Goal: Task Accomplishment & Management: Manage account settings

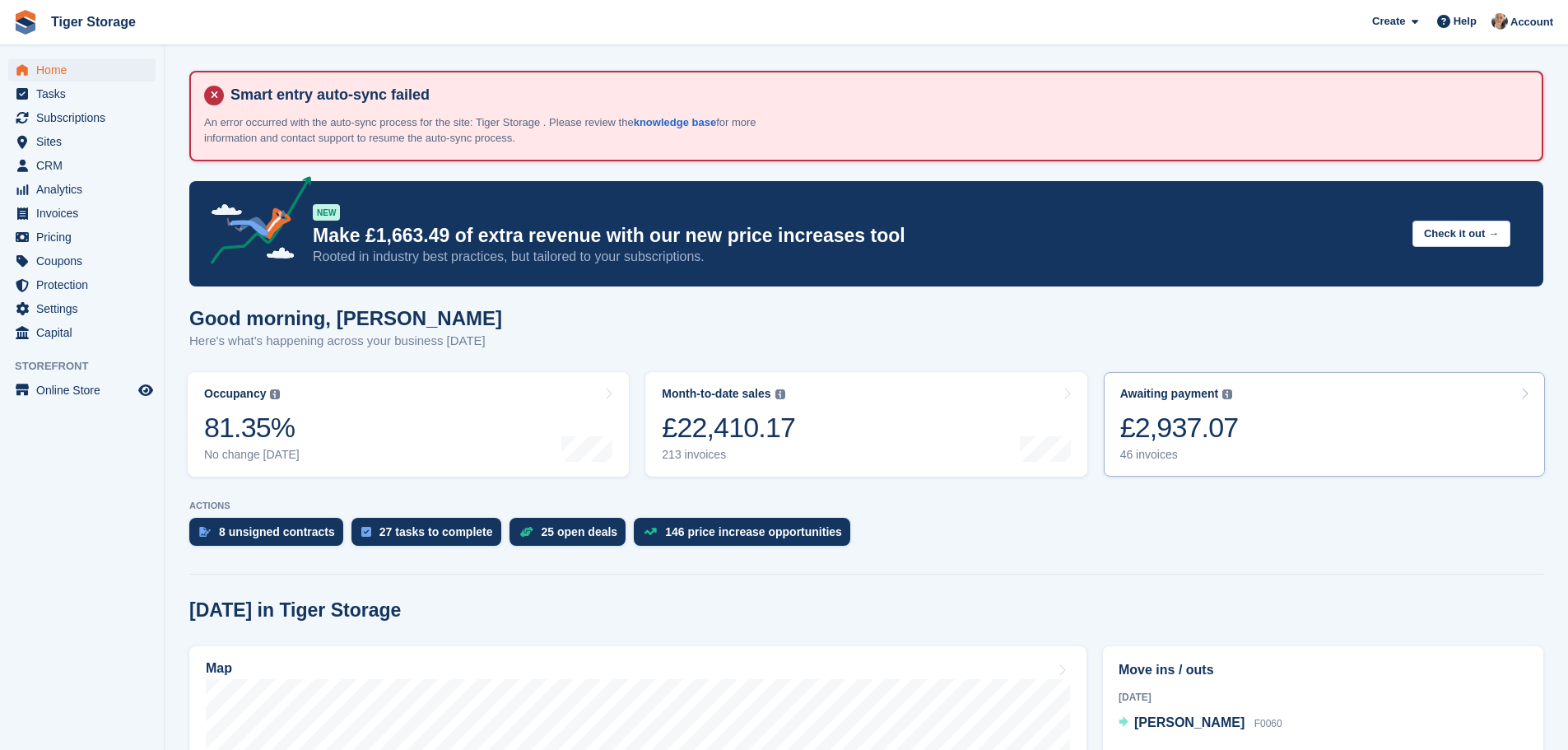
click at [1347, 442] on link "Awaiting payment The total outstanding balance on all open invoices. £2,937.07 …" at bounding box center [1324, 424] width 442 height 105
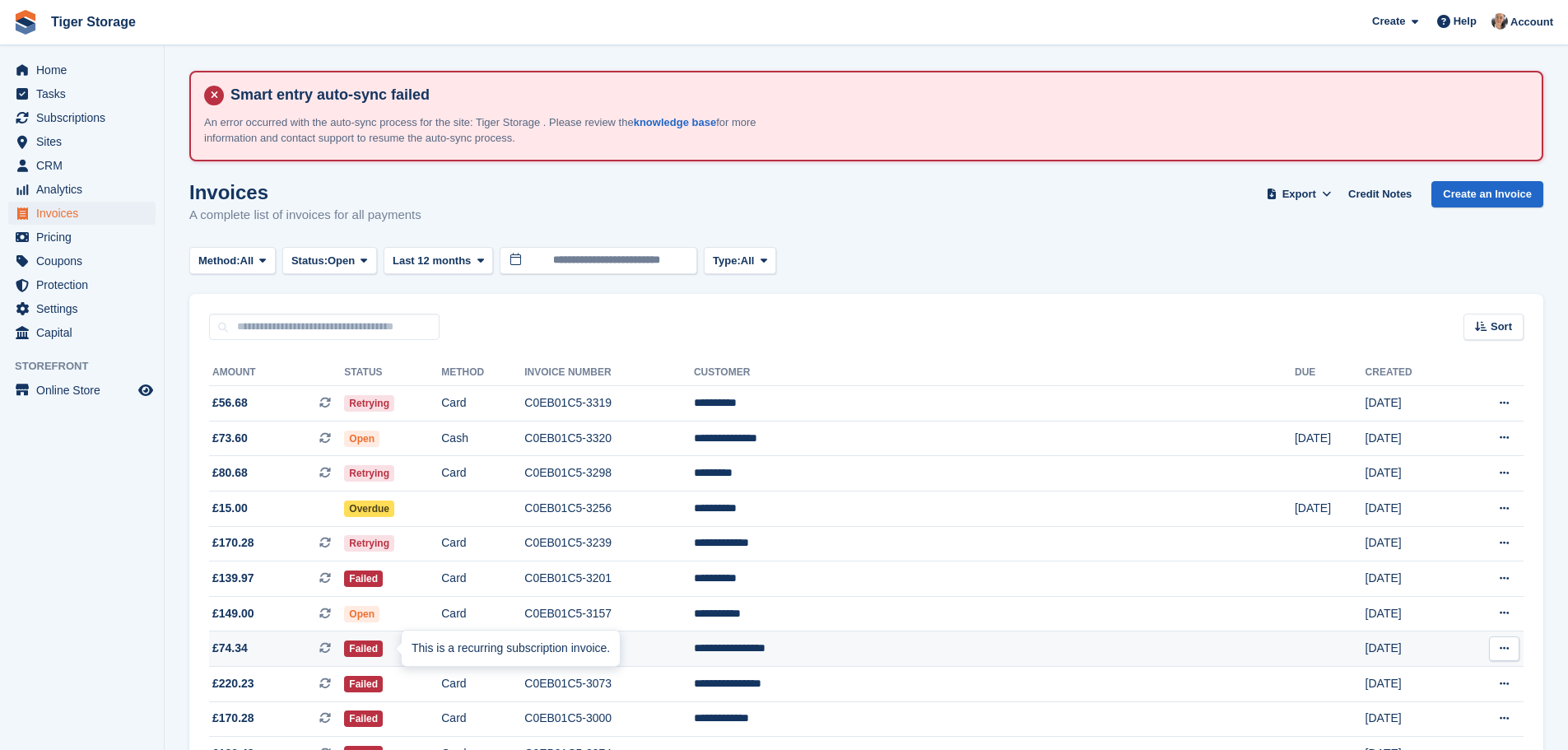
click at [331, 644] on icon at bounding box center [325, 648] width 12 height 12
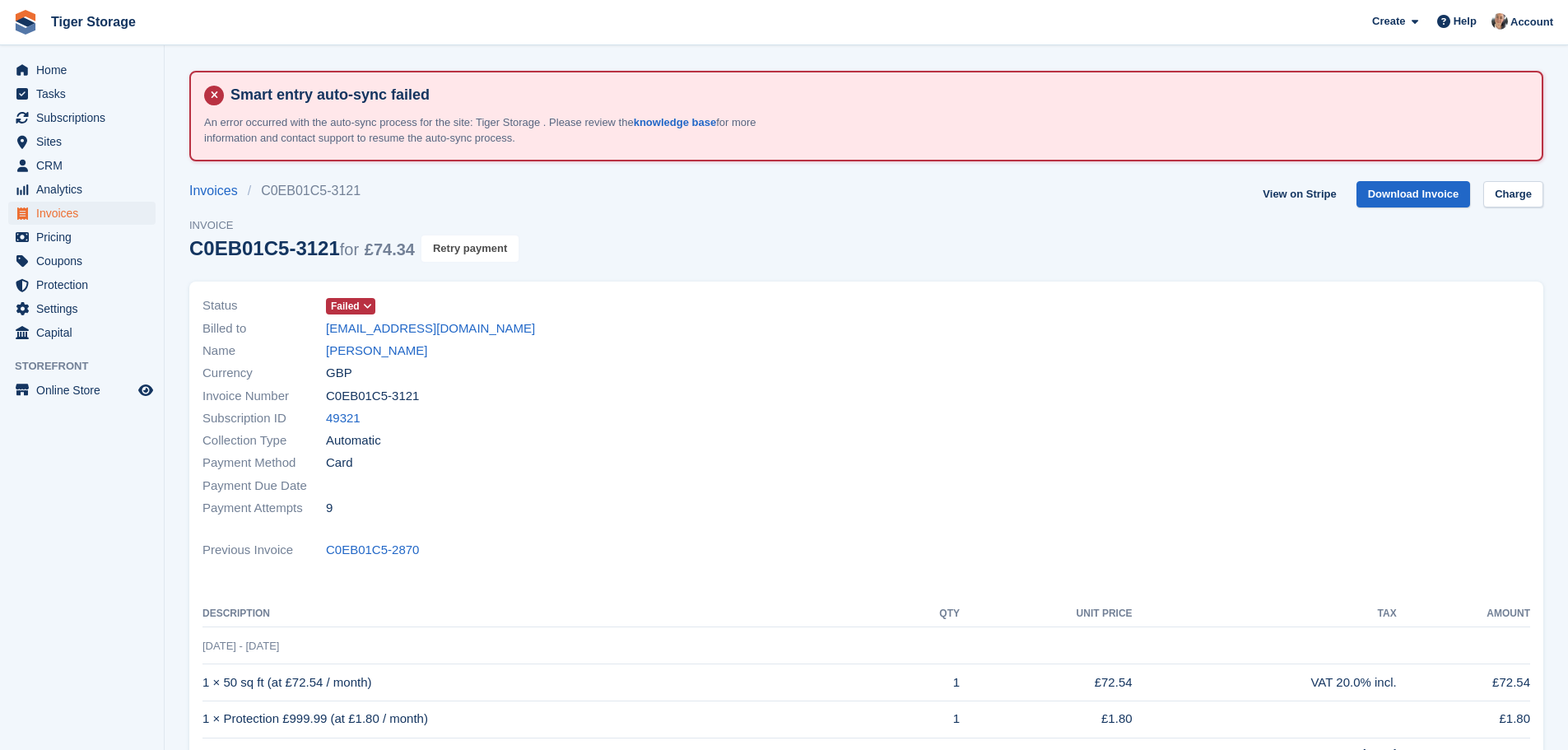
drag, startPoint x: 473, startPoint y: 249, endPoint x: 861, endPoint y: 58, distance: 432.5
click at [473, 249] on button "Retry payment" at bounding box center [470, 248] width 97 height 27
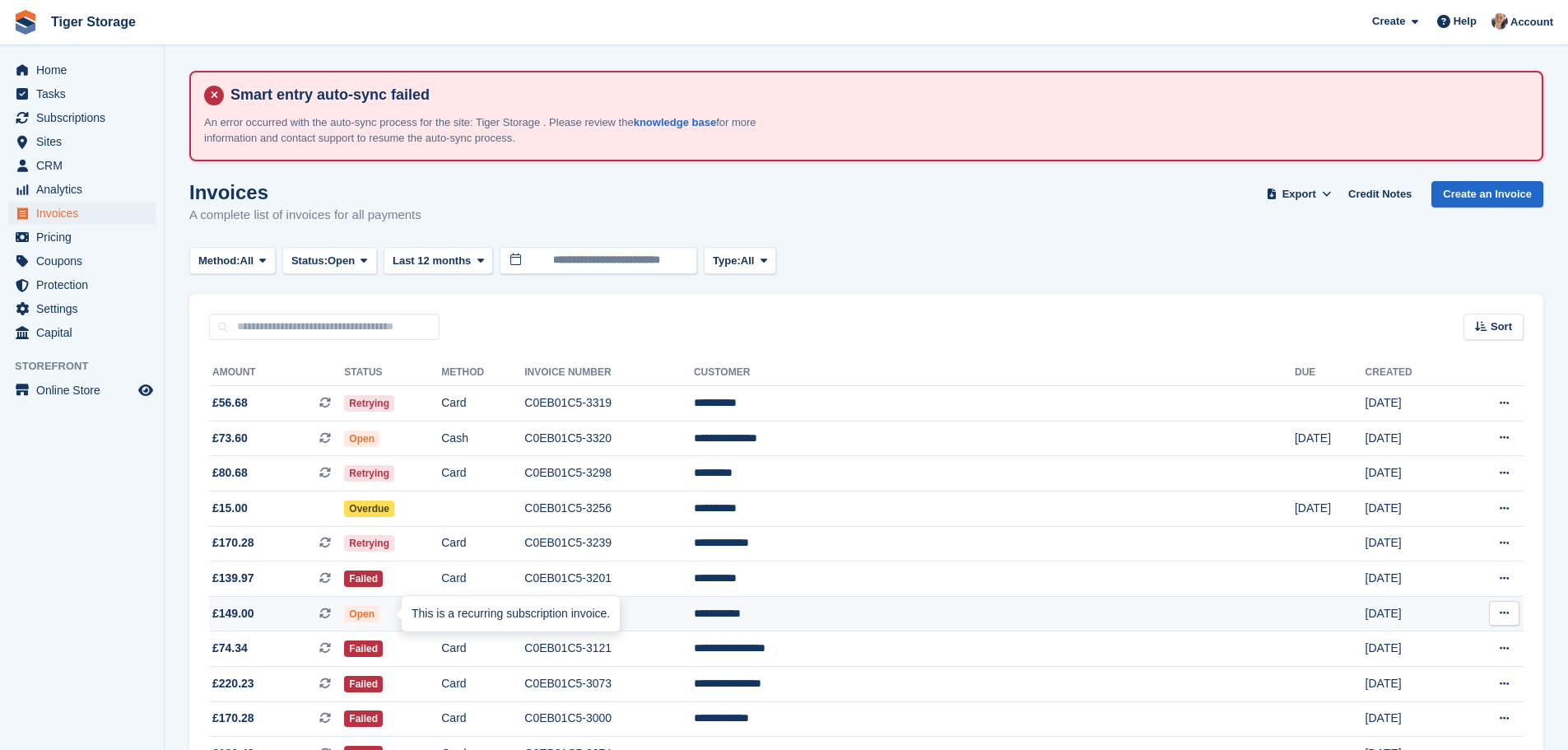
click at [331, 611] on icon at bounding box center [325, 613] width 12 height 12
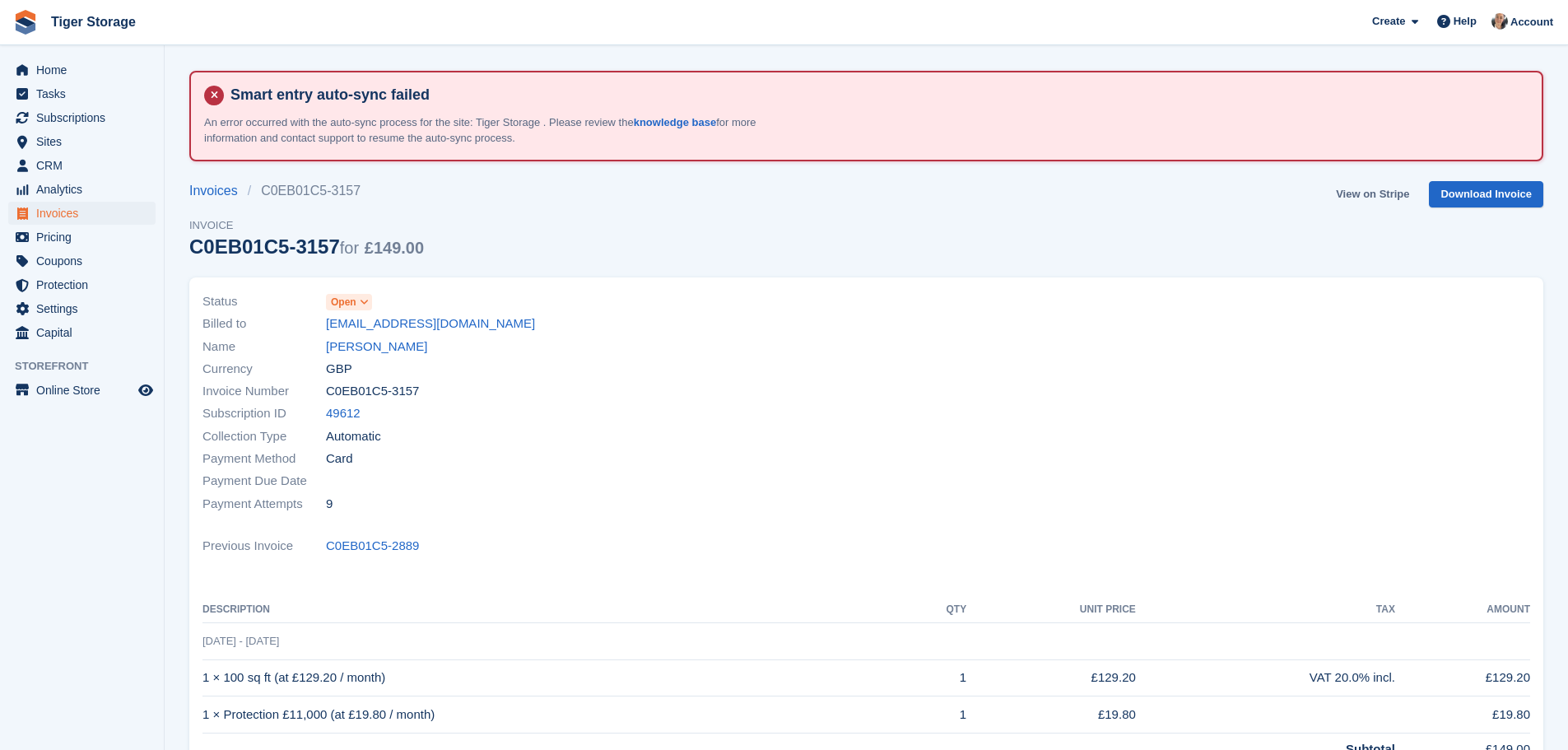
click at [1371, 186] on link "View on Stripe" at bounding box center [1372, 194] width 87 height 27
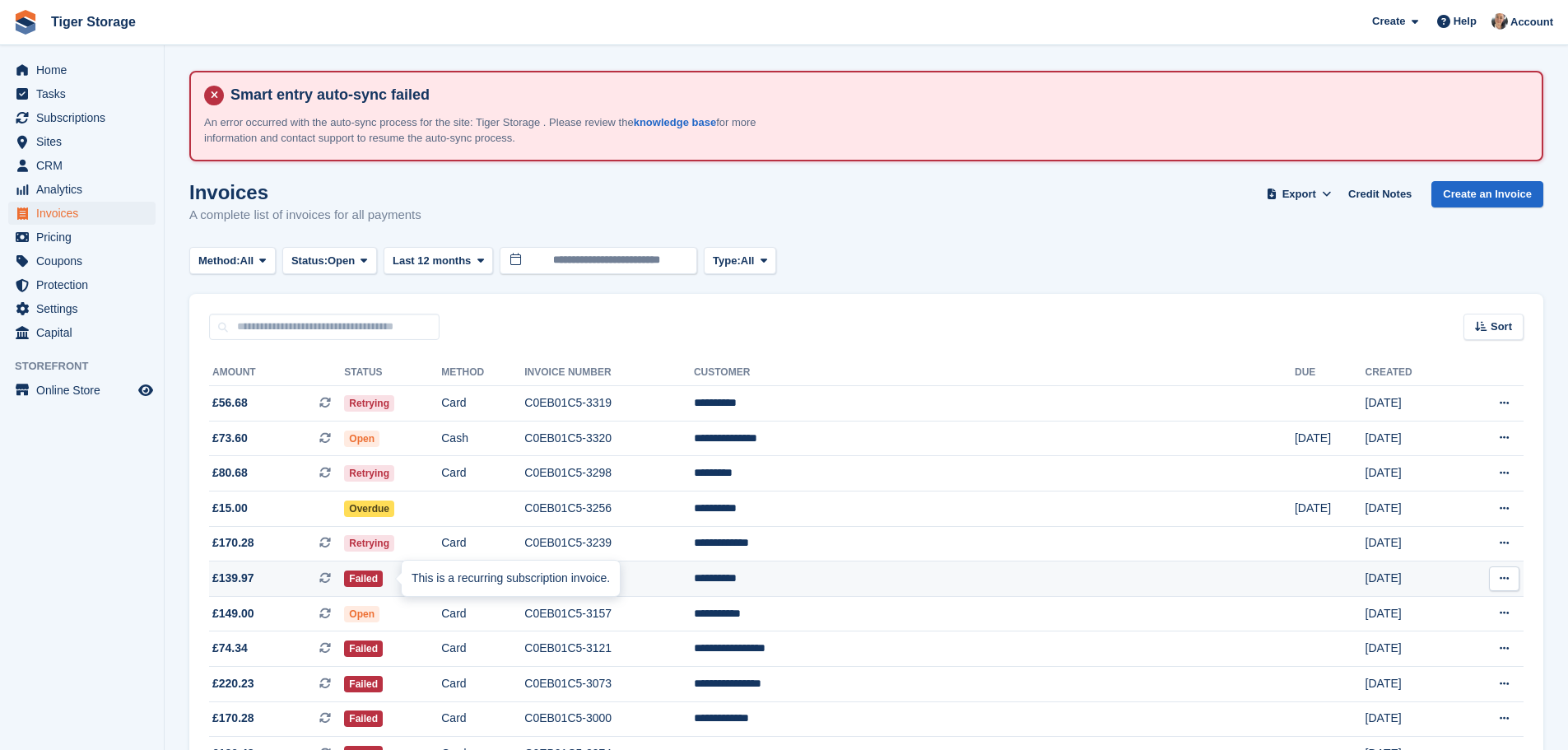
click at [331, 575] on icon at bounding box center [325, 578] width 12 height 12
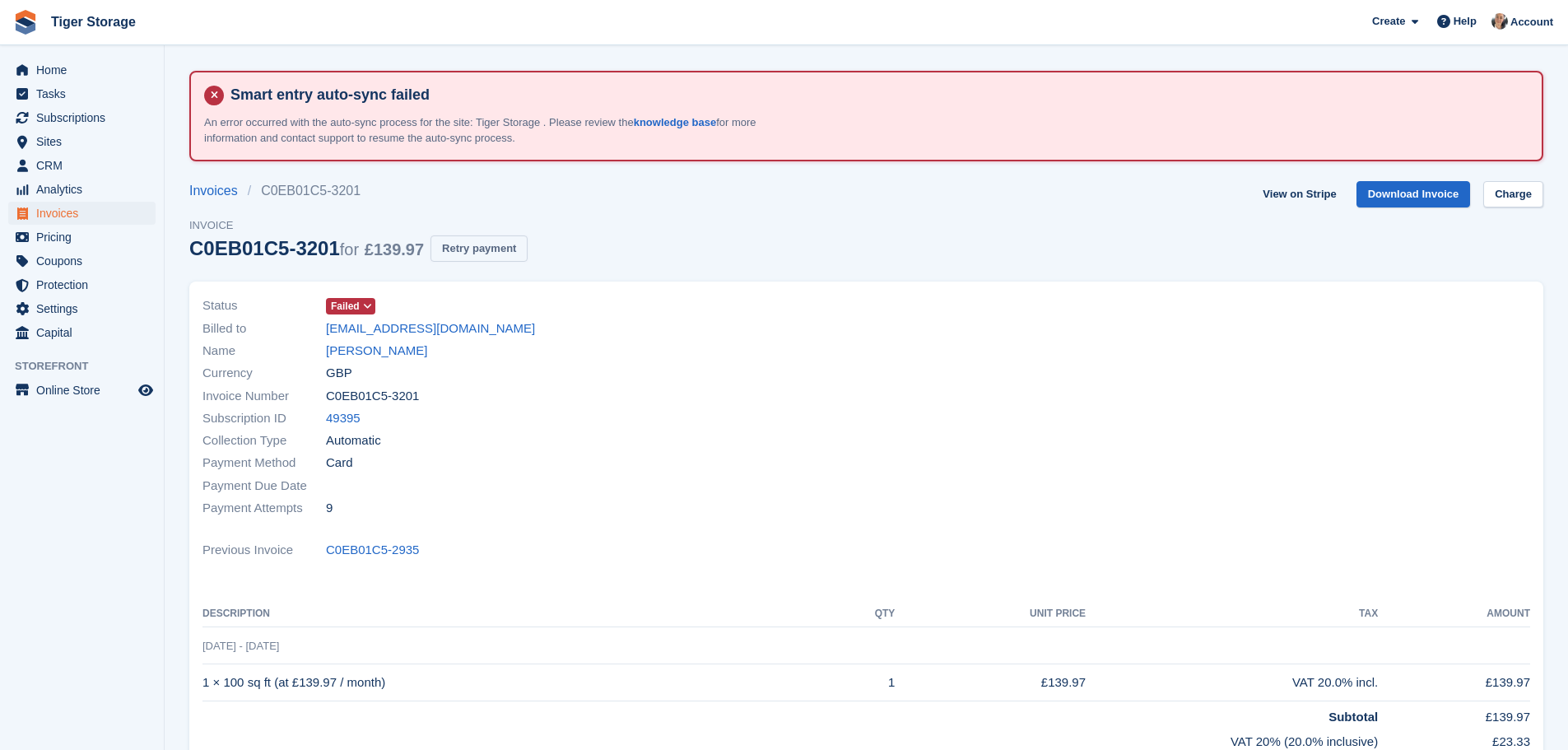
click at [487, 248] on button "Retry payment" at bounding box center [478, 248] width 97 height 27
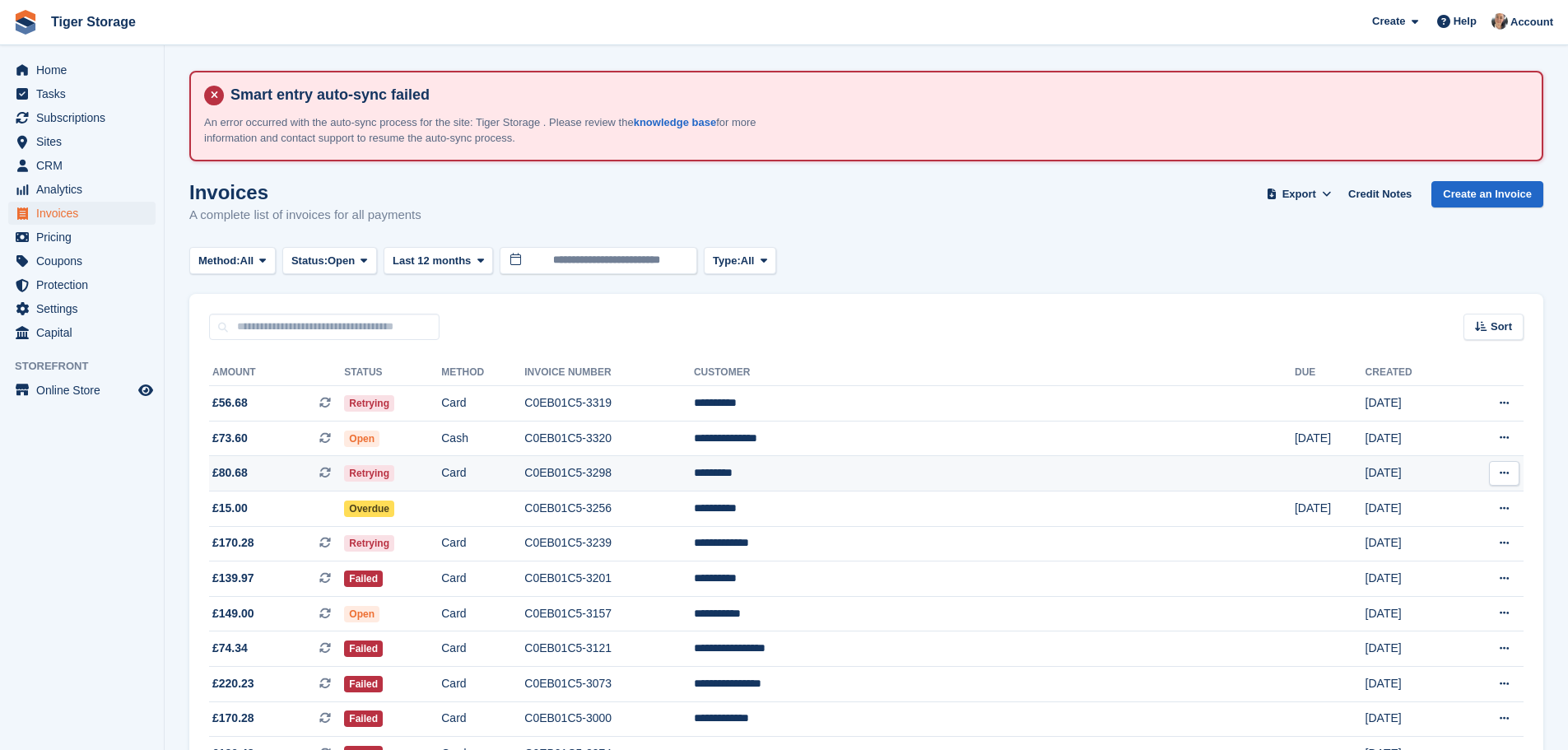
click at [331, 472] on icon at bounding box center [325, 473] width 12 height 12
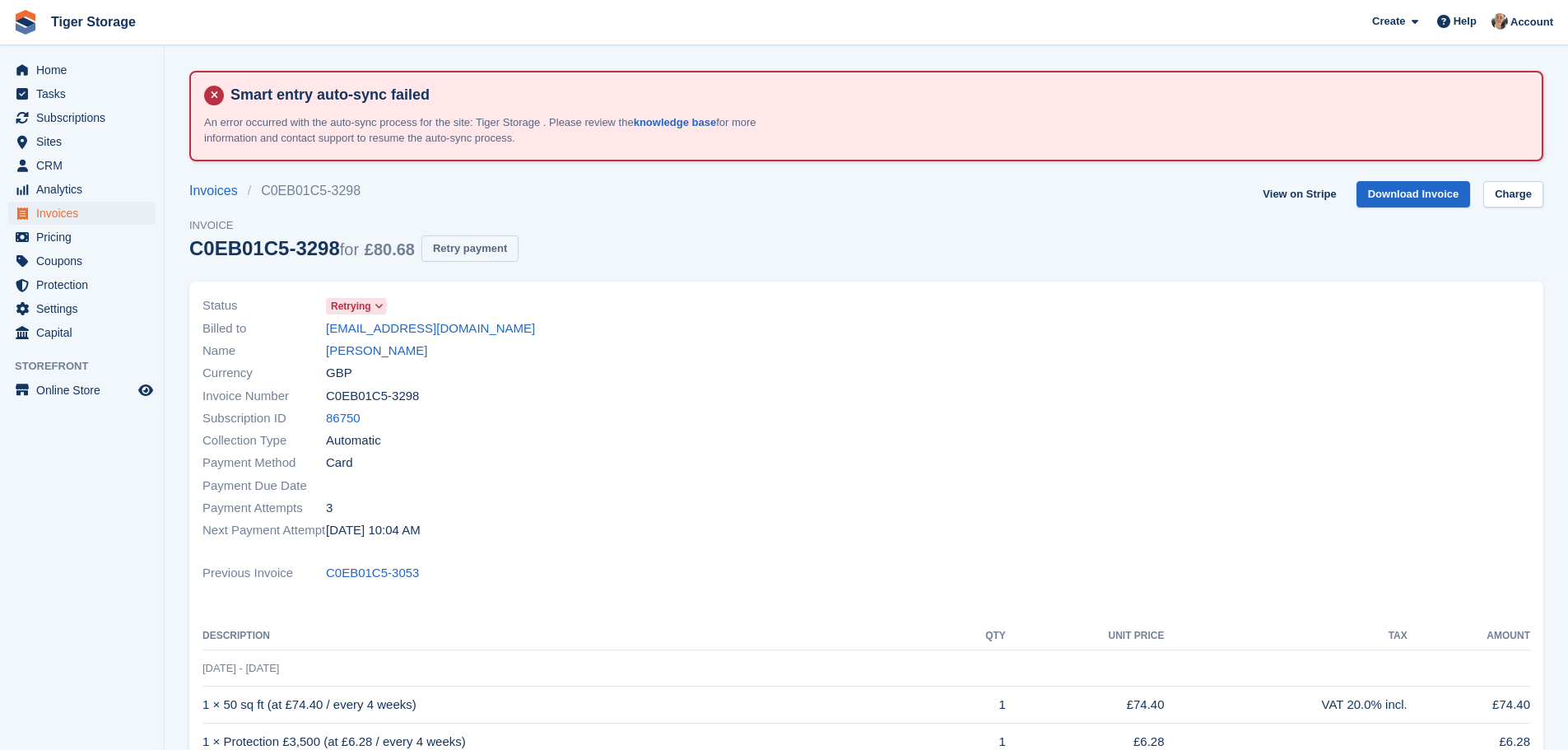
click at [481, 243] on button "Retry payment" at bounding box center [470, 248] width 97 height 27
drag, startPoint x: 318, startPoint y: 328, endPoint x: 488, endPoint y: 336, distance: 170.2
click at [488, 336] on div "Billed to scottishhood@hotmail.com" at bounding box center [529, 328] width 654 height 22
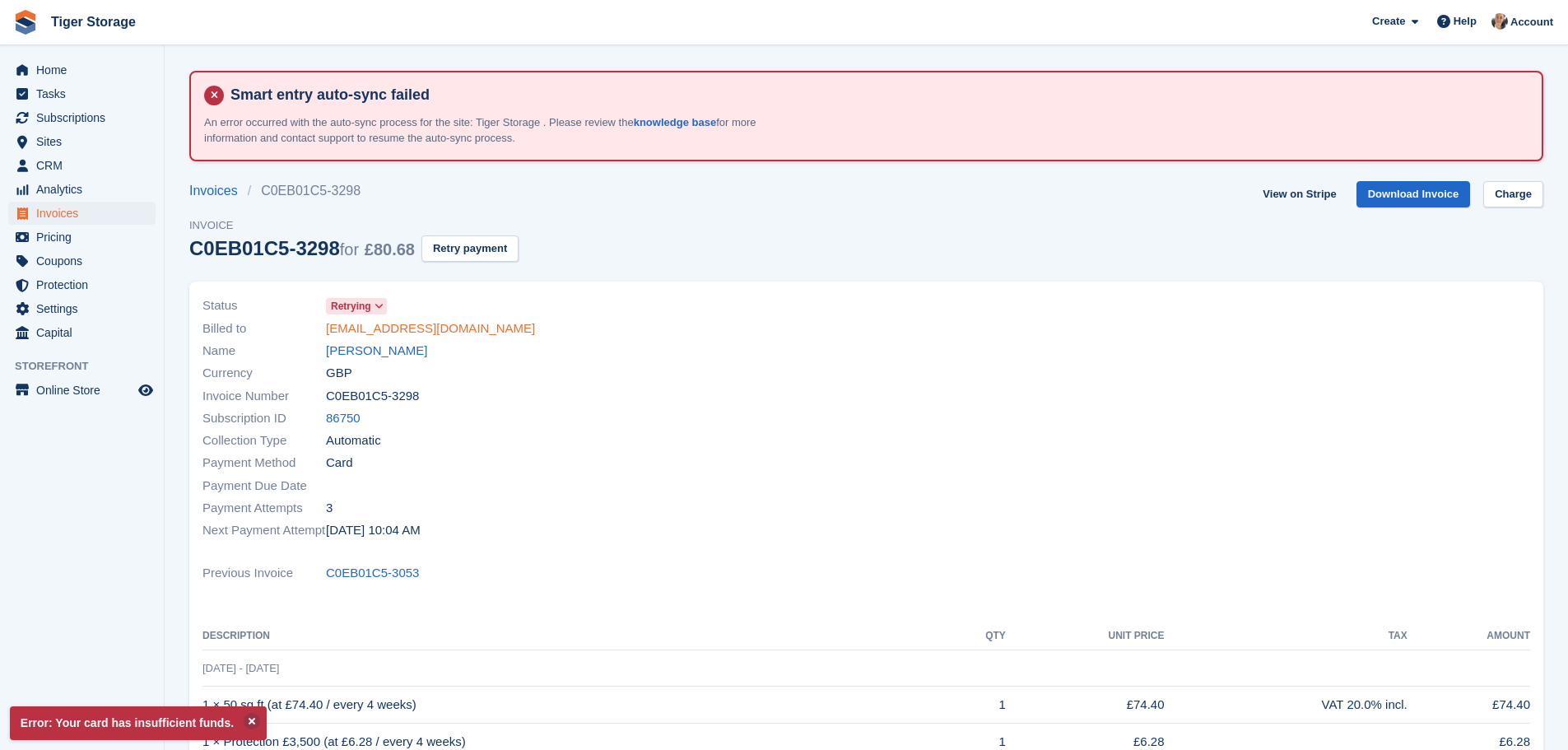
copy div "scottishhood@hotmail.com"
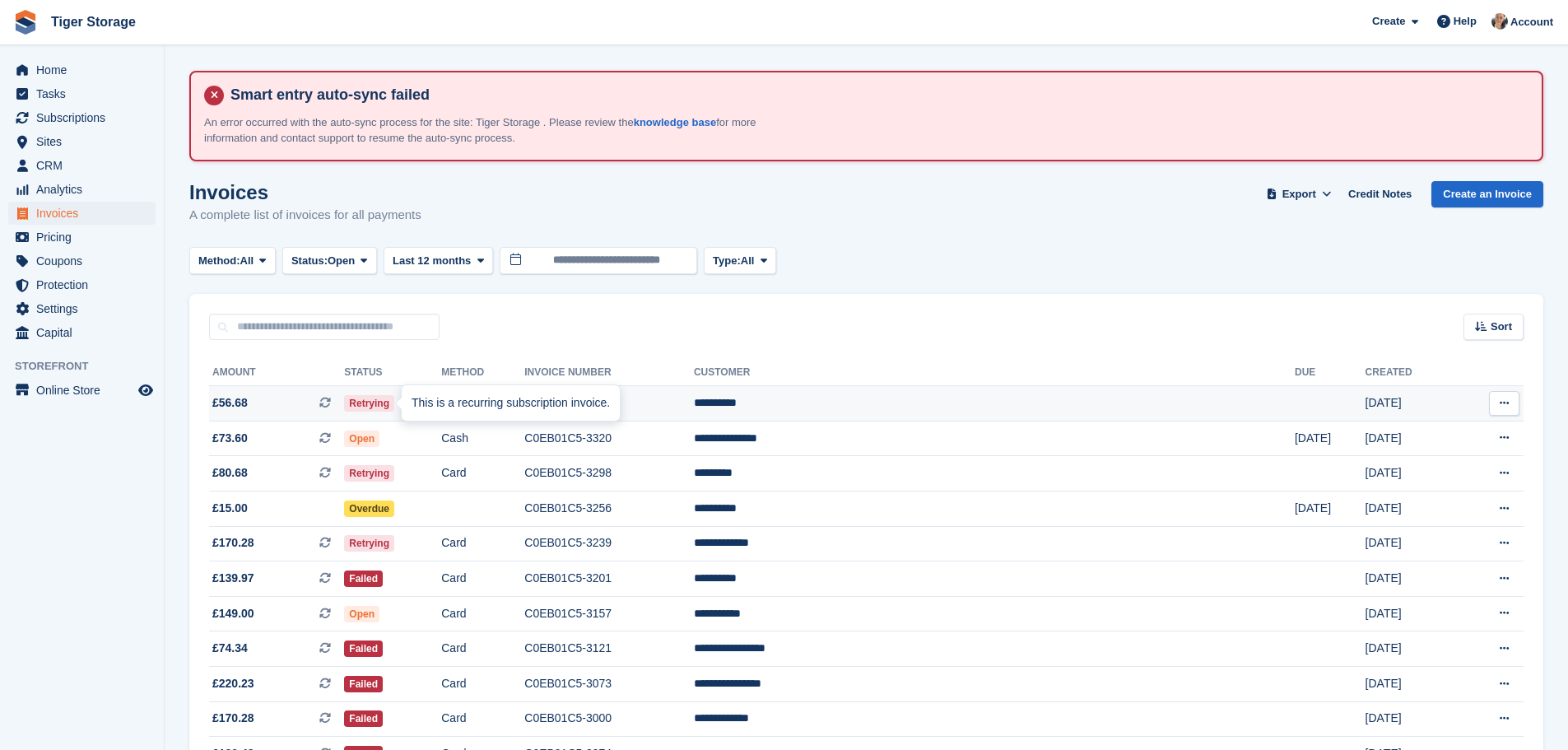
click at [344, 402] on span at bounding box center [331, 402] width 25 height 13
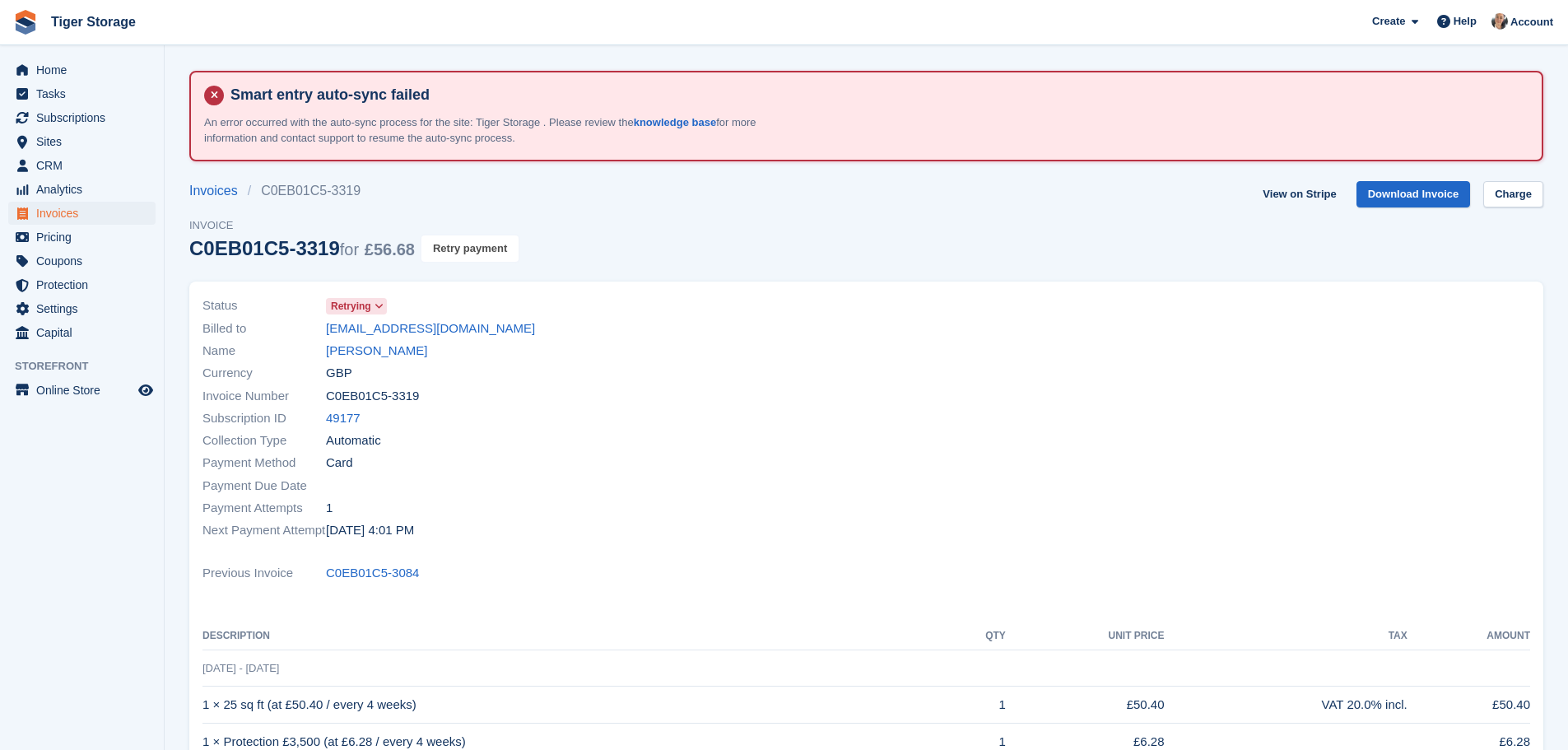
click at [471, 251] on button "Retry payment" at bounding box center [470, 248] width 97 height 27
drag, startPoint x: 324, startPoint y: 324, endPoint x: 464, endPoint y: 326, distance: 140.0
click at [464, 326] on div "Billed to ingress191@gmail.com" at bounding box center [529, 328] width 654 height 22
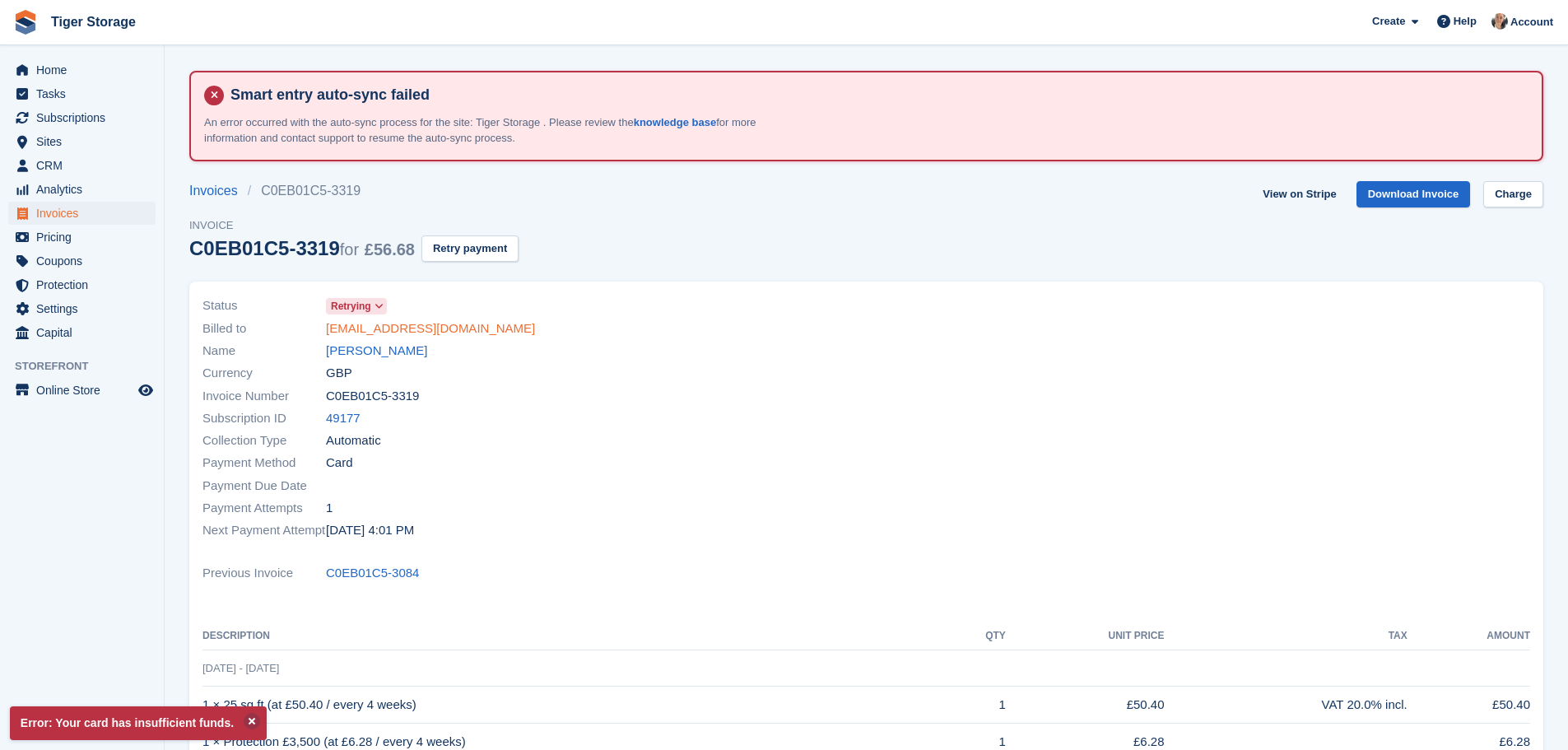
copy div "ingress191@gmail.com"
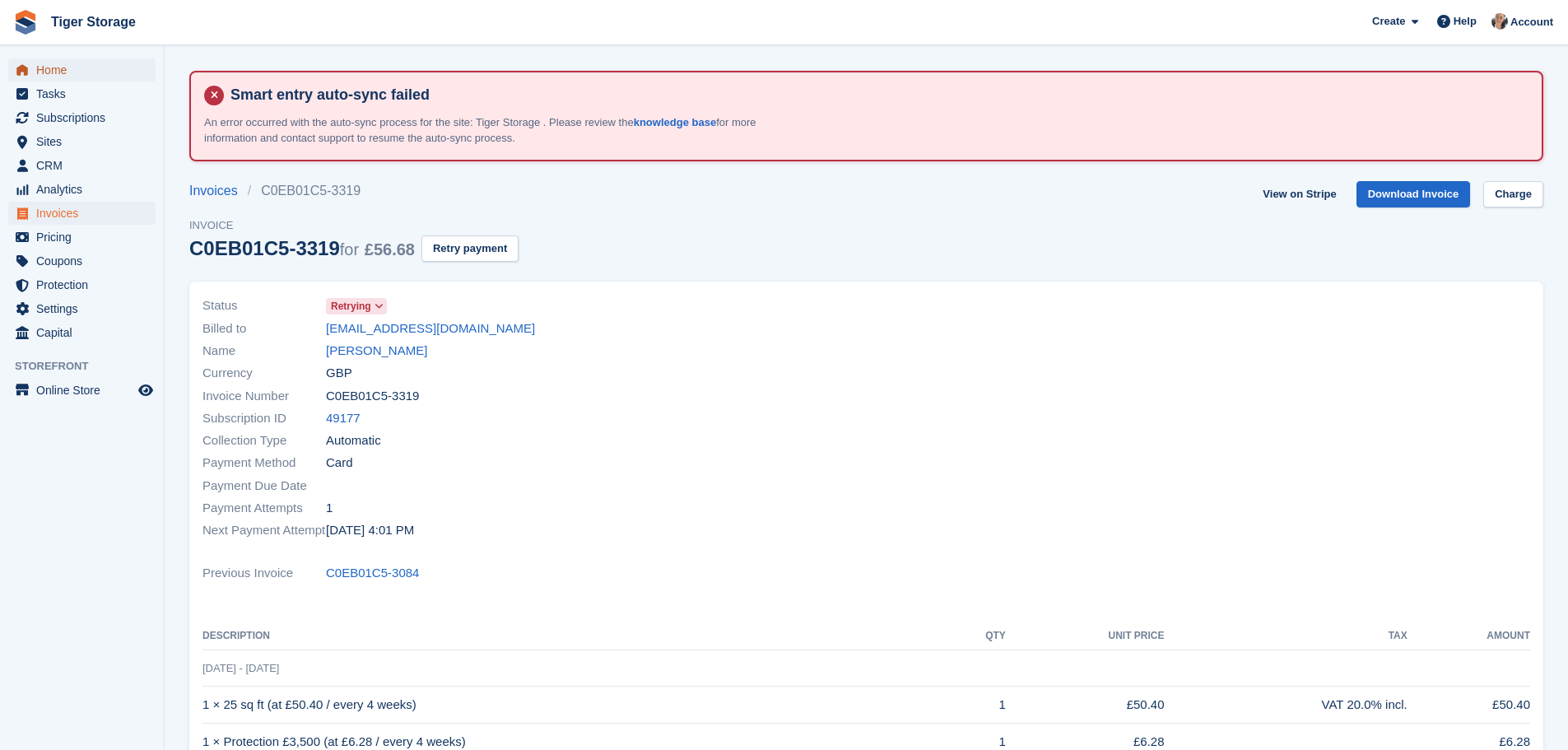
click at [54, 73] on span "Home" at bounding box center [85, 70] width 99 height 23
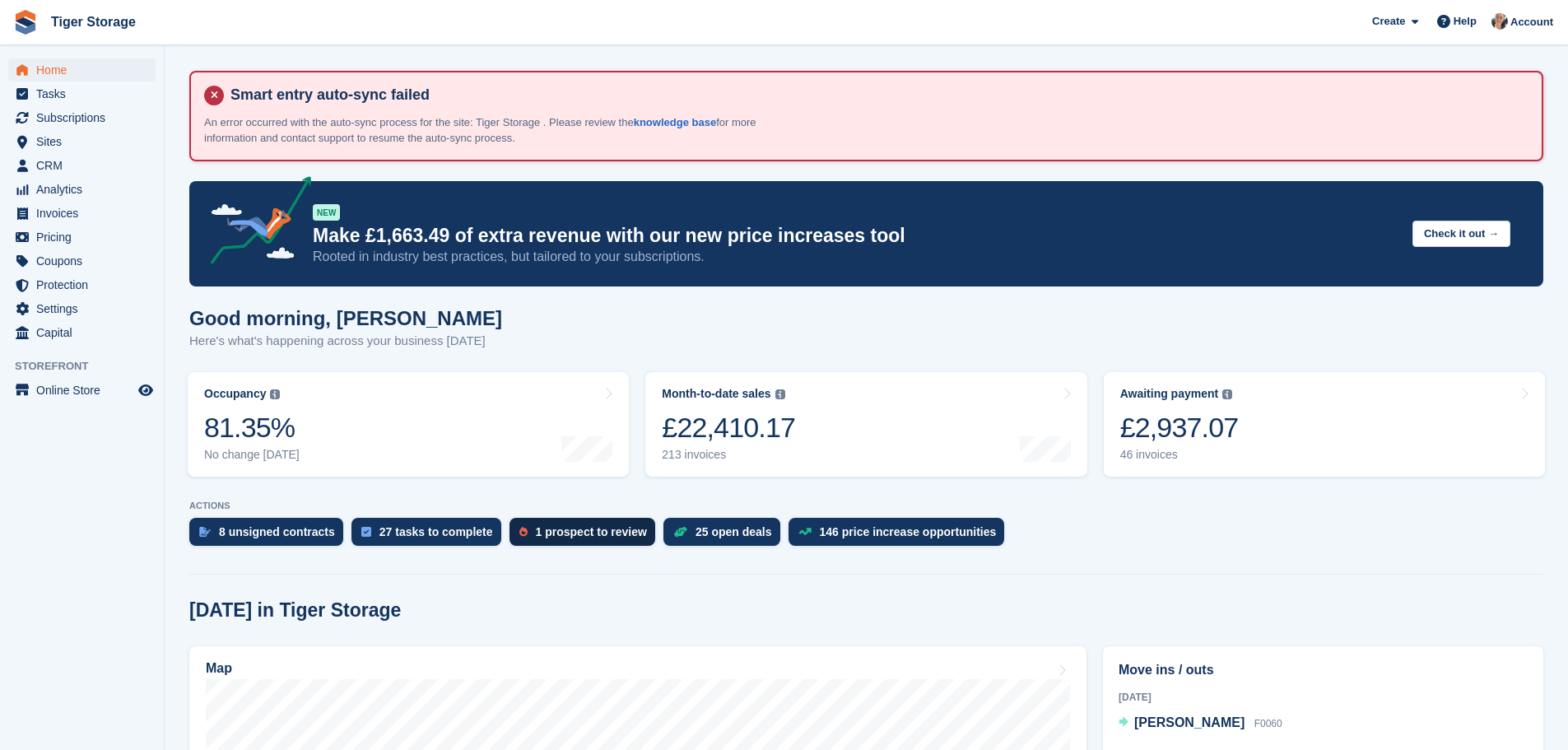
click at [587, 540] on div "1 prospect to review" at bounding box center [582, 532] width 146 height 28
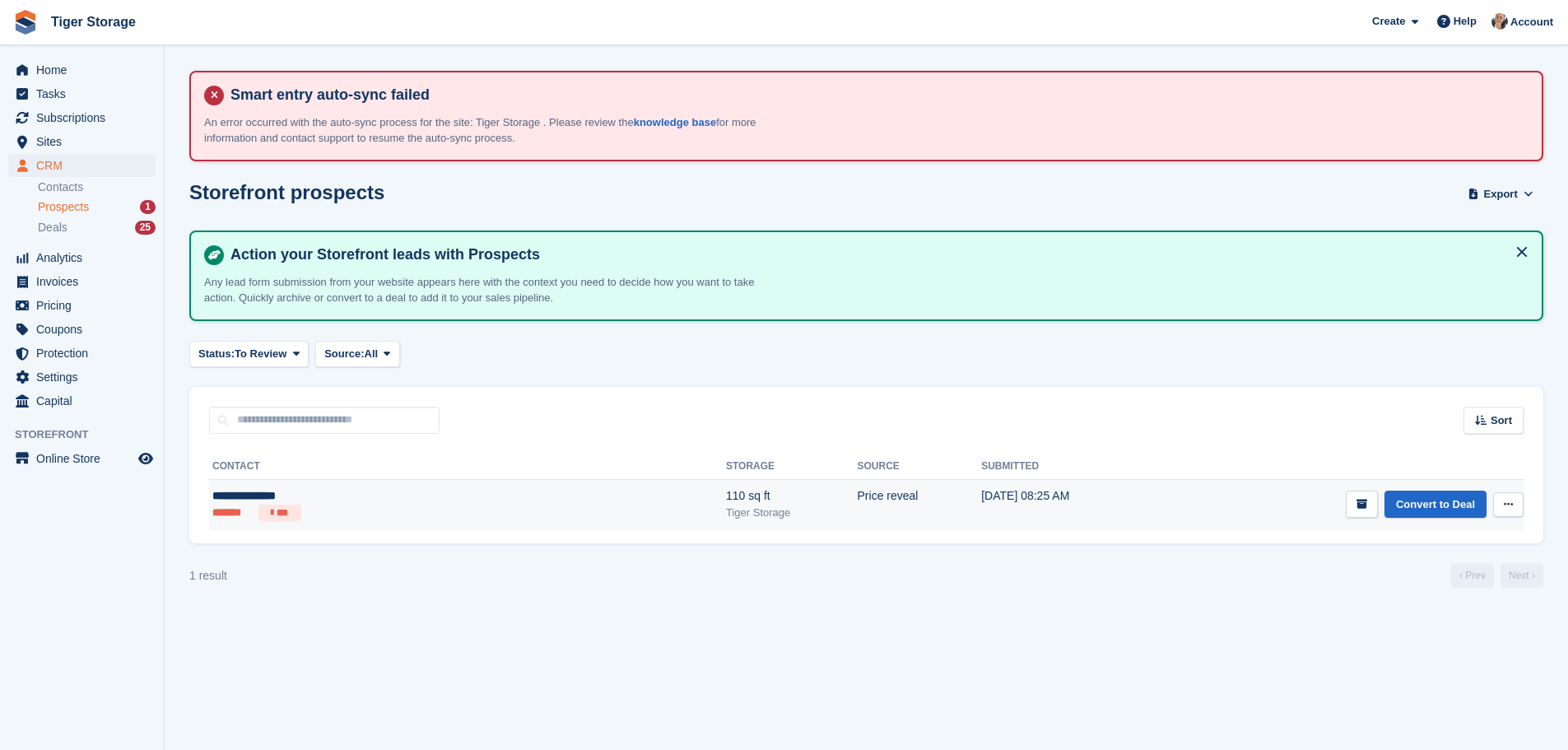
click at [857, 503] on td "Price reveal" at bounding box center [919, 504] width 125 height 51
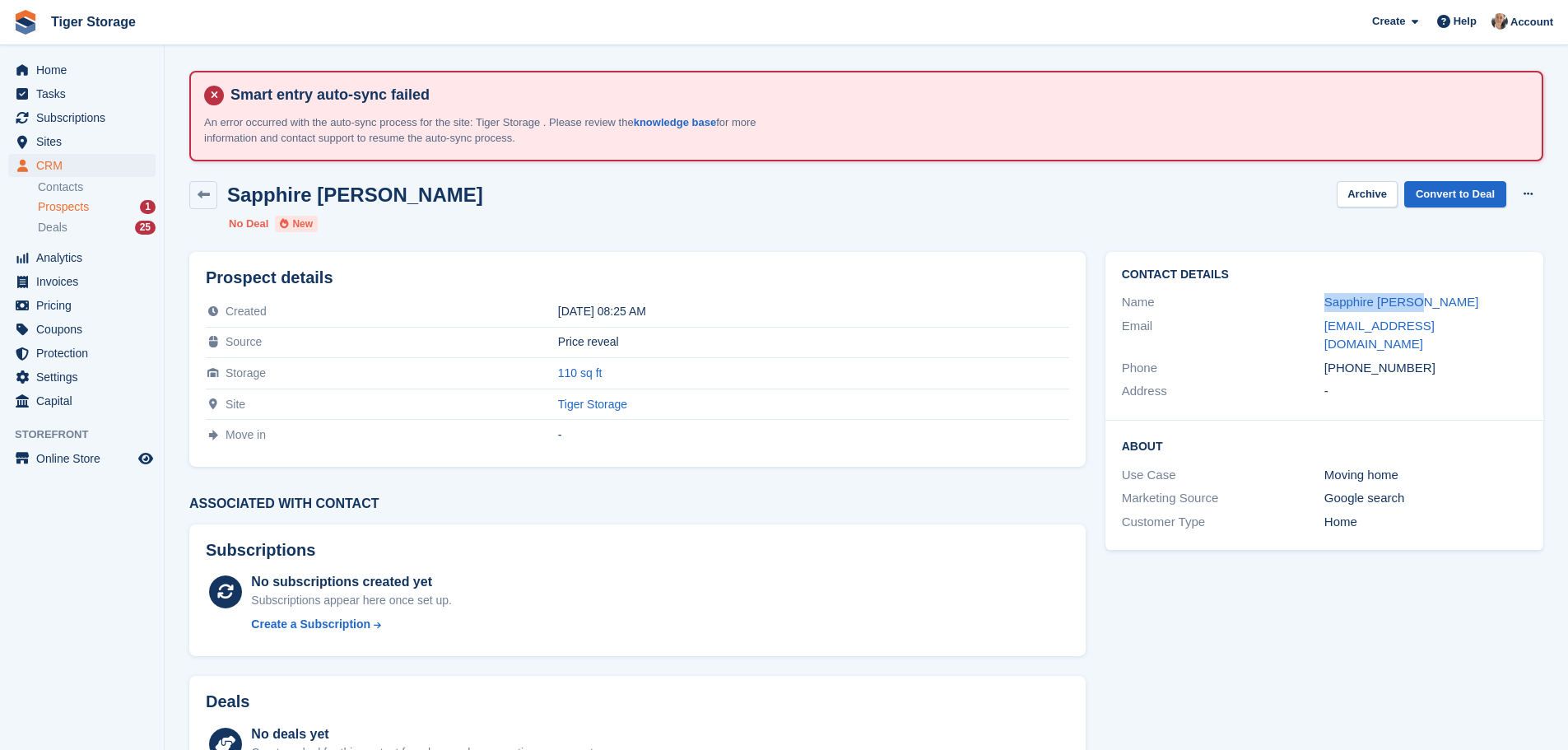
drag, startPoint x: 1310, startPoint y: 294, endPoint x: 1428, endPoint y: 296, distance: 118.0
click at [1428, 296] on div "Name Sapphire Nelson" at bounding box center [1324, 302] width 405 height 24
copy div "Sapphire [PERSON_NAME]"
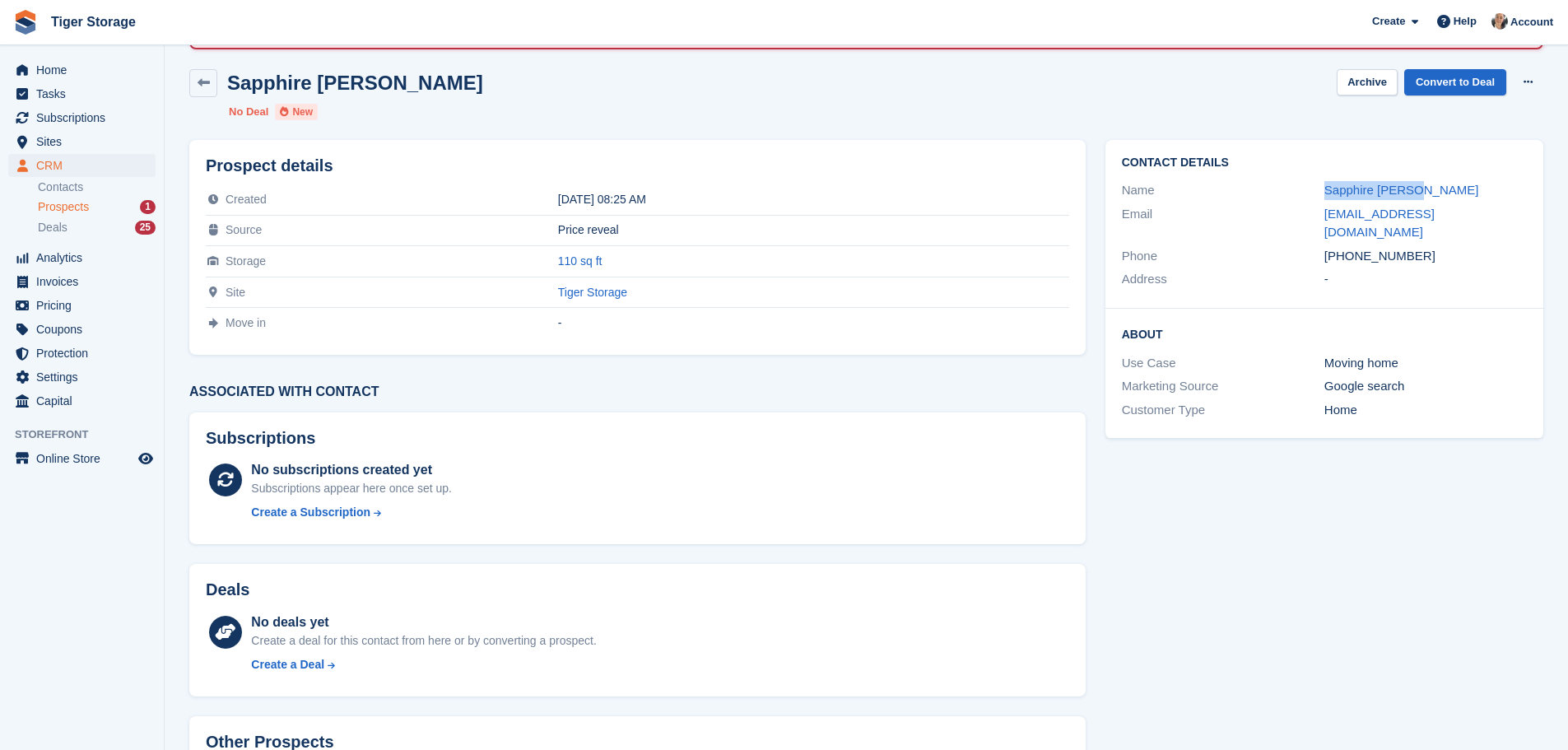
scroll to position [234, 0]
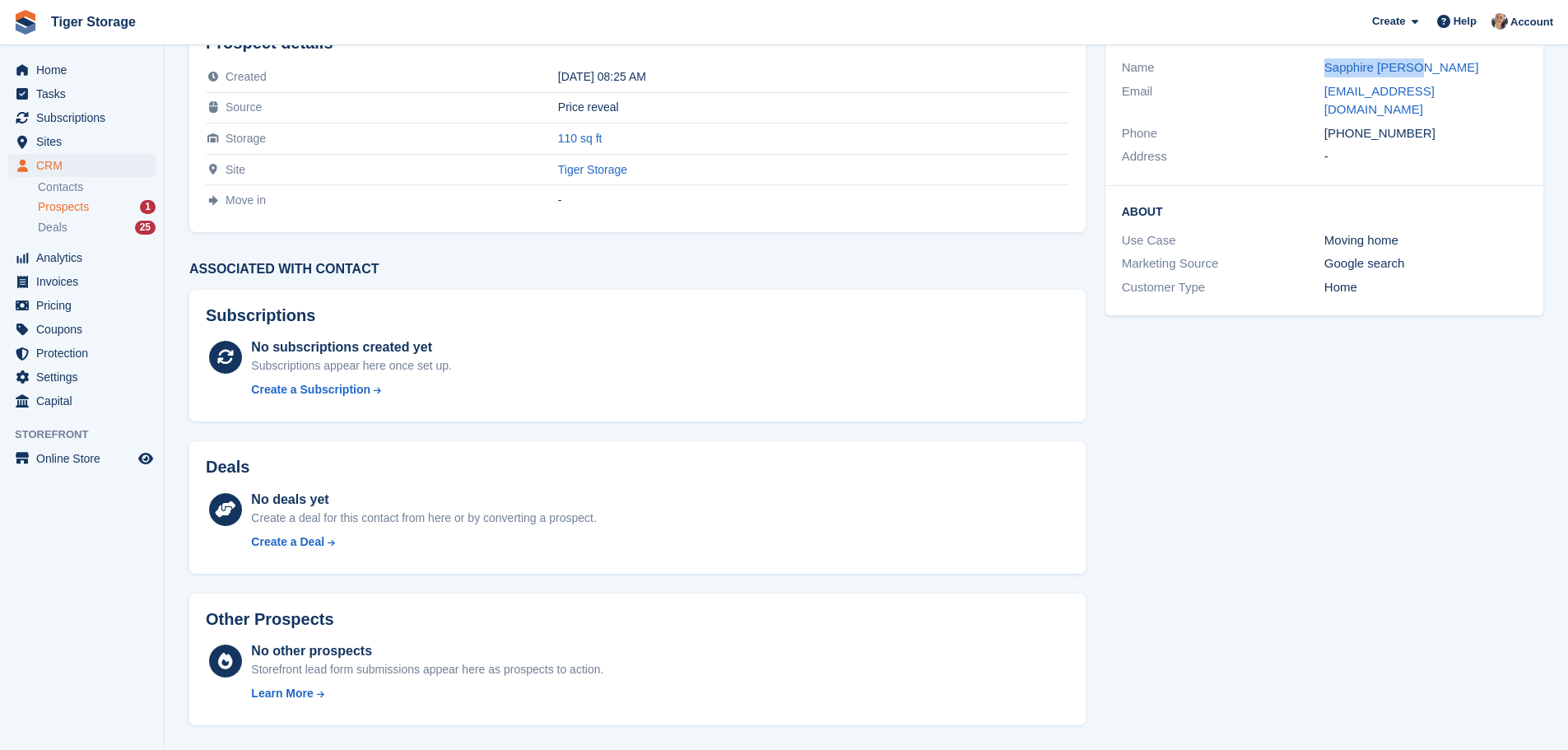
drag, startPoint x: 1346, startPoint y: 111, endPoint x: 1433, endPoint y: 121, distance: 87.6
click at [1433, 125] on div "[PHONE_NUMBER]" at bounding box center [1424, 134] width 202 height 19
copy div "7447022233"
drag, startPoint x: 1312, startPoint y: 97, endPoint x: 1486, endPoint y: 90, distance: 174.1
click at [1486, 90] on div "Email sapphire280514@gmail.com" at bounding box center [1324, 101] width 405 height 42
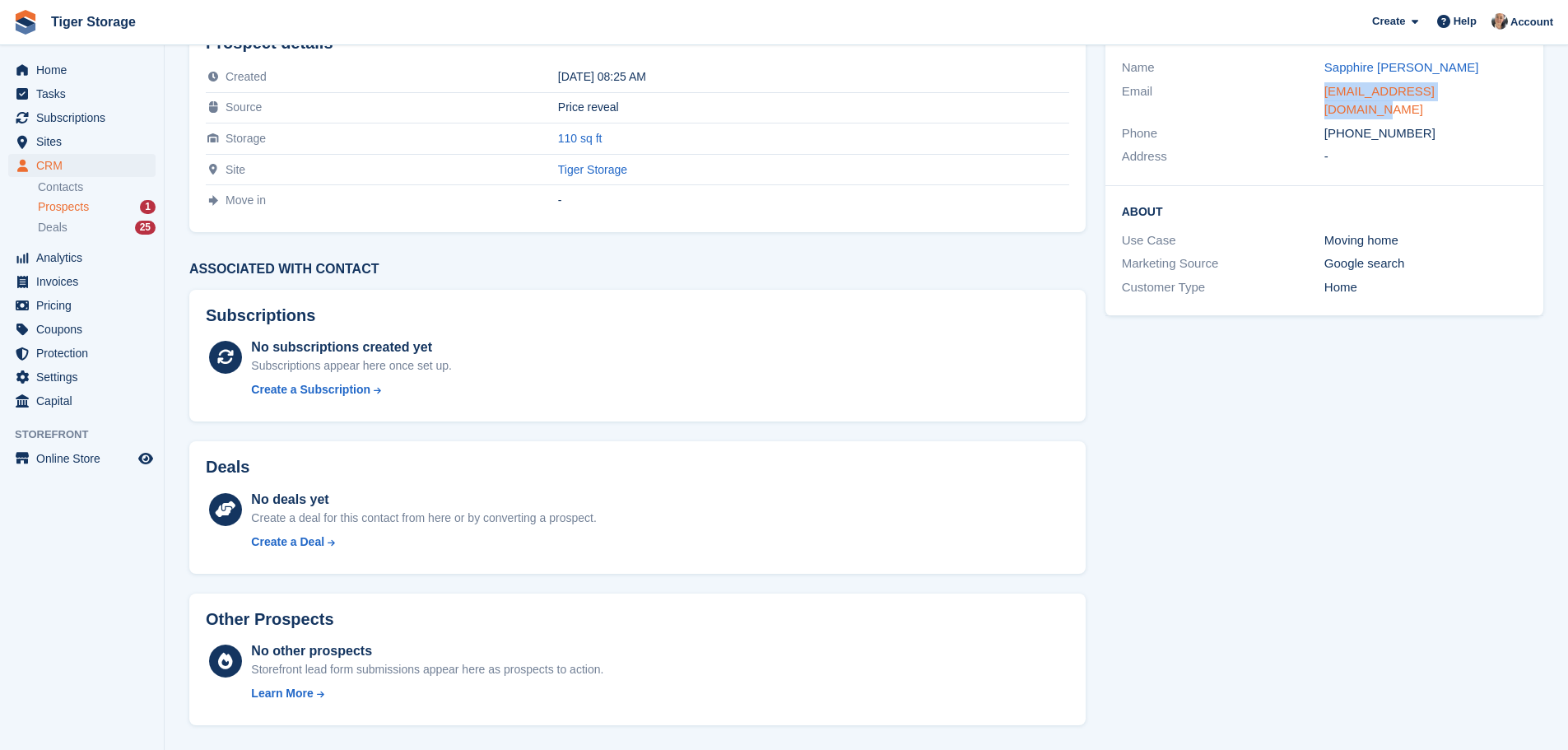
copy div "sapphire280514@gmail.com"
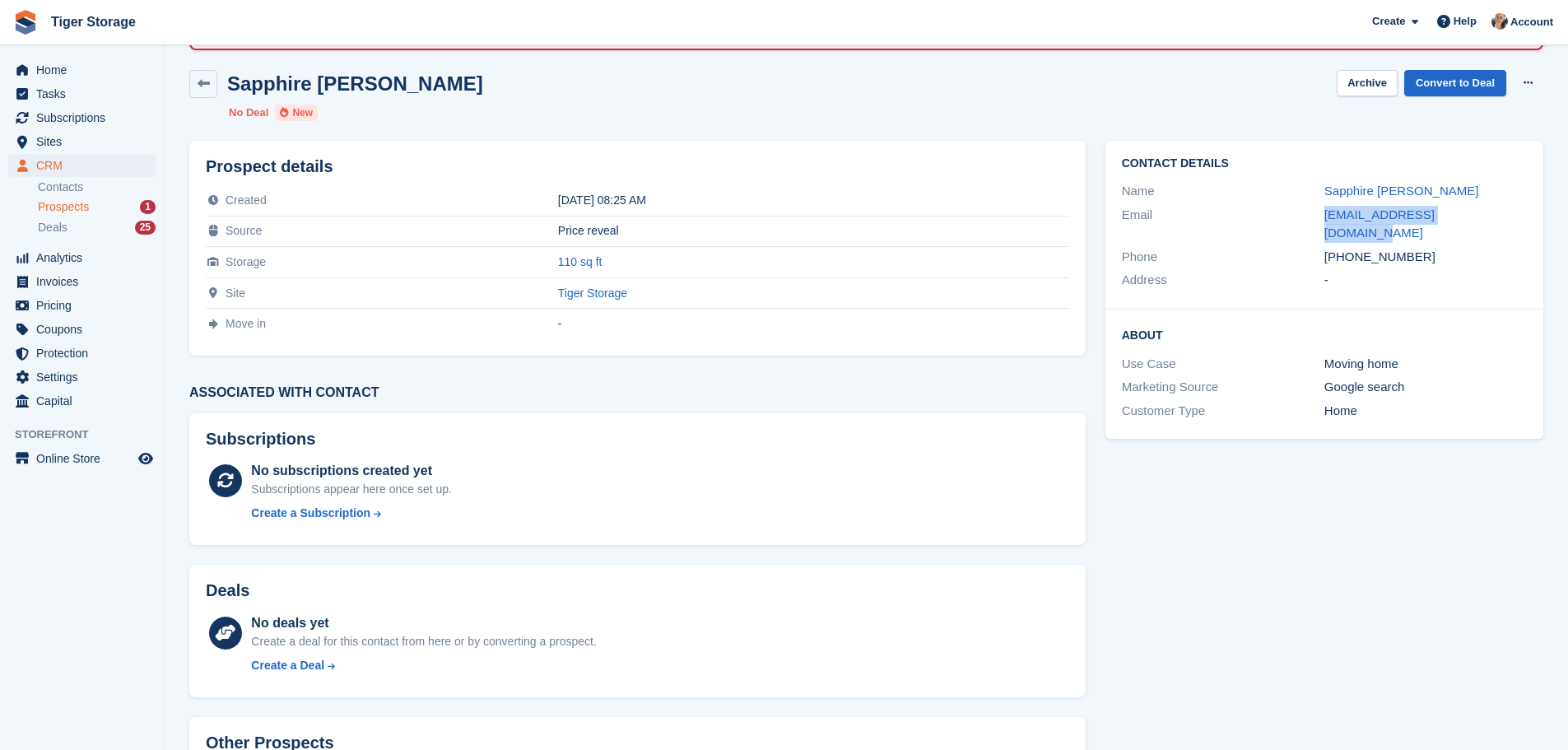
scroll to position [0, 0]
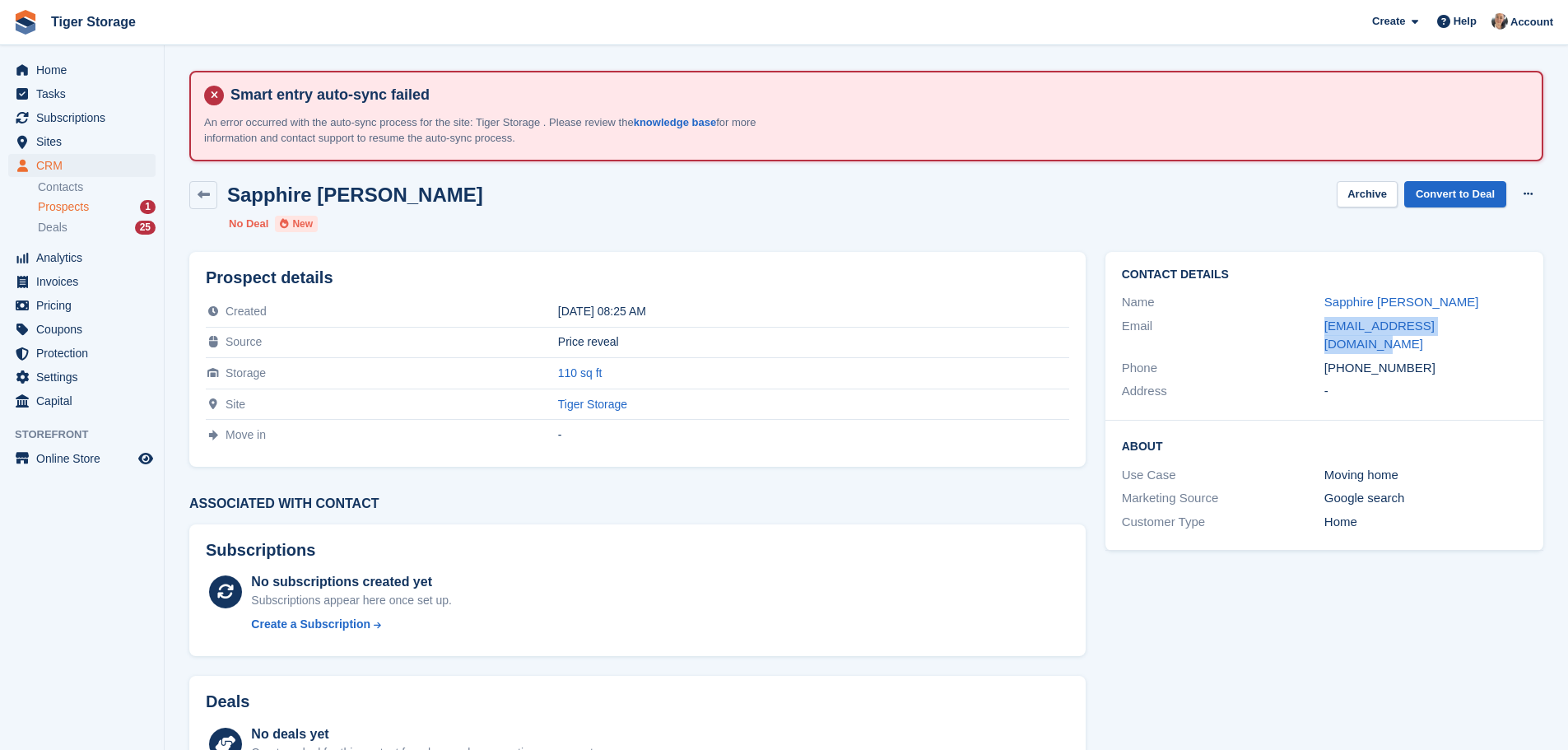
click at [49, 211] on span "Prospects" at bounding box center [63, 207] width 51 height 16
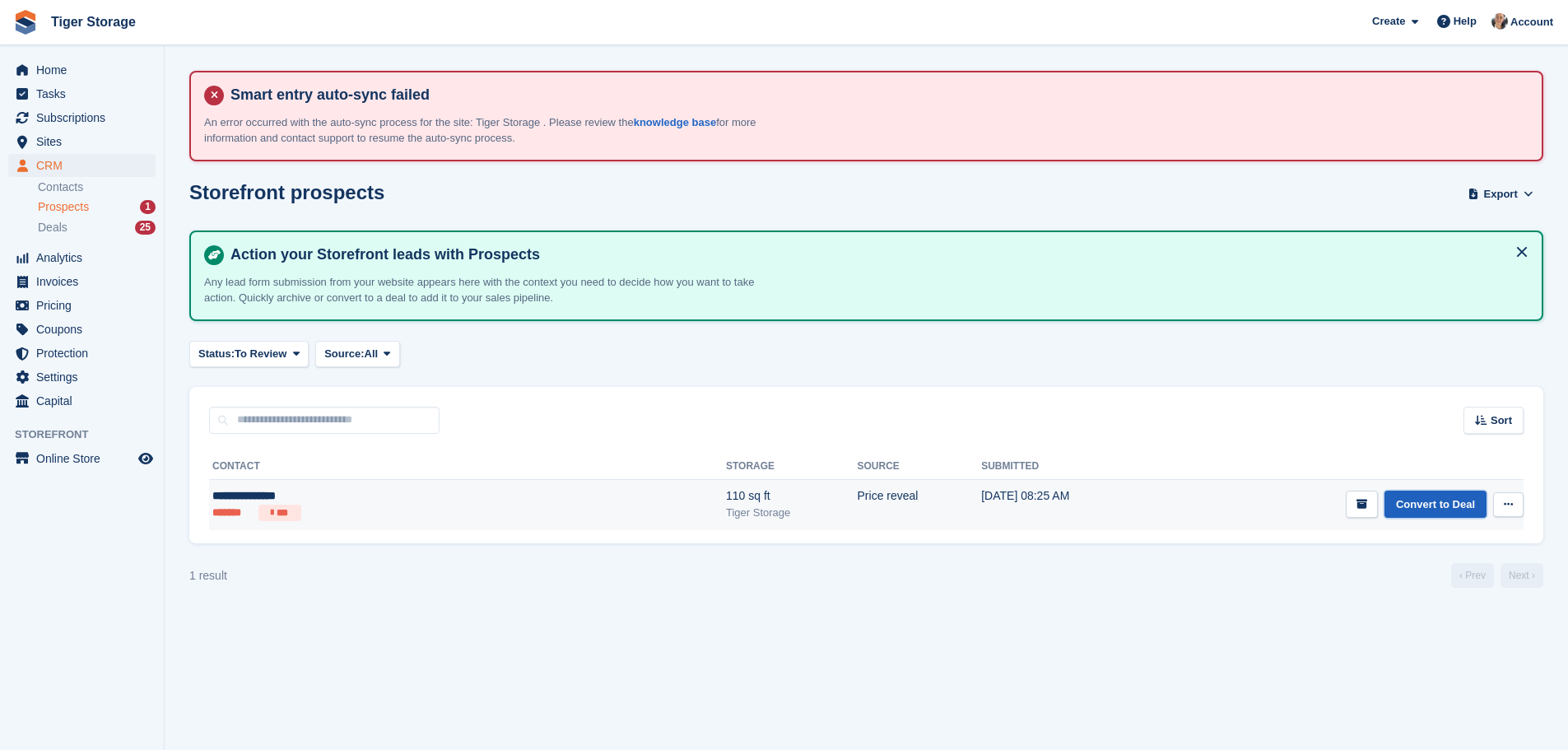
click at [1438, 516] on link "Convert to Deal" at bounding box center [1435, 504] width 102 height 27
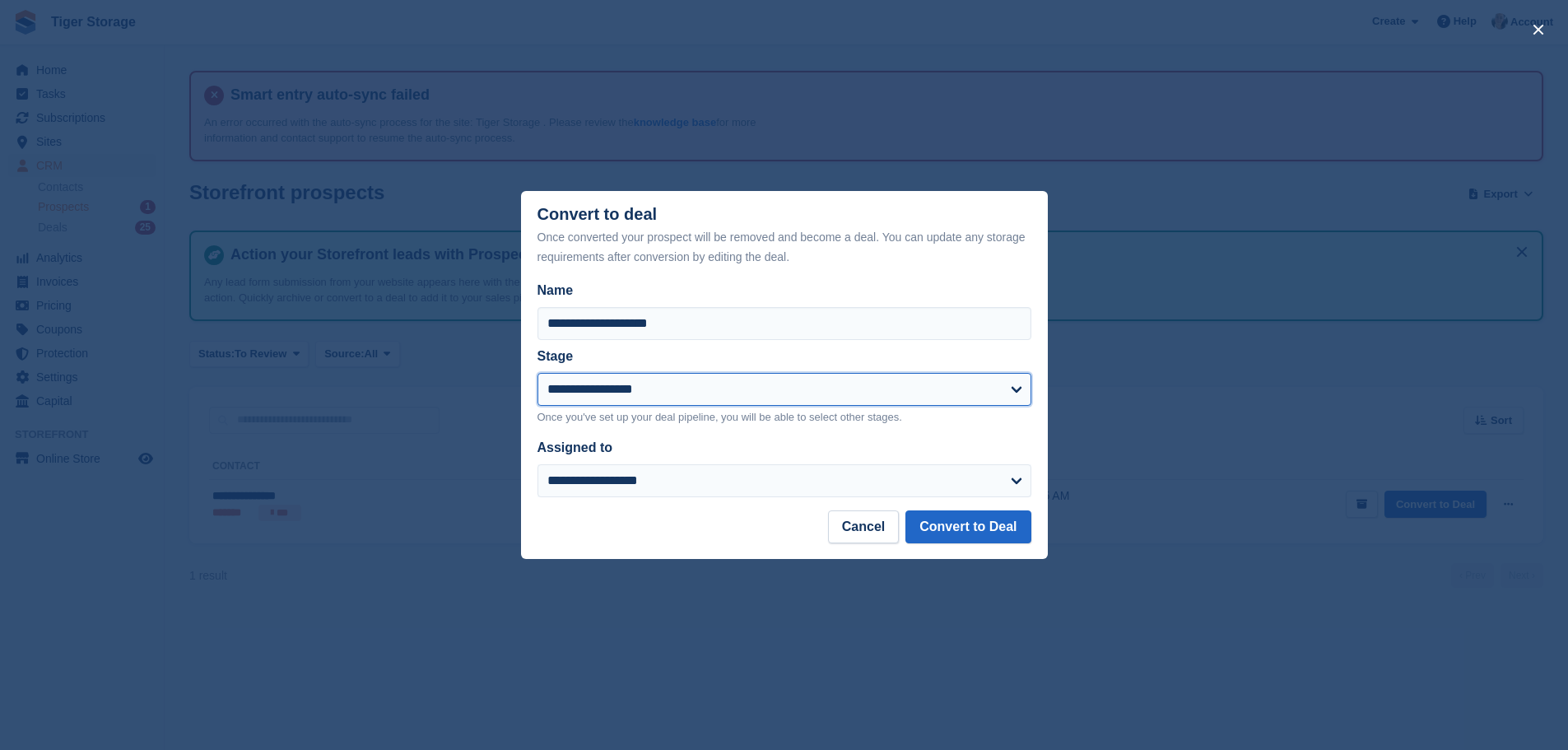
click at [583, 390] on select "**********" at bounding box center [784, 389] width 493 height 33
select select "****"
click at [537, 374] on select "**********" at bounding box center [784, 389] width 493 height 33
click at [947, 525] on button "Convert to Deal" at bounding box center [967, 527] width 125 height 33
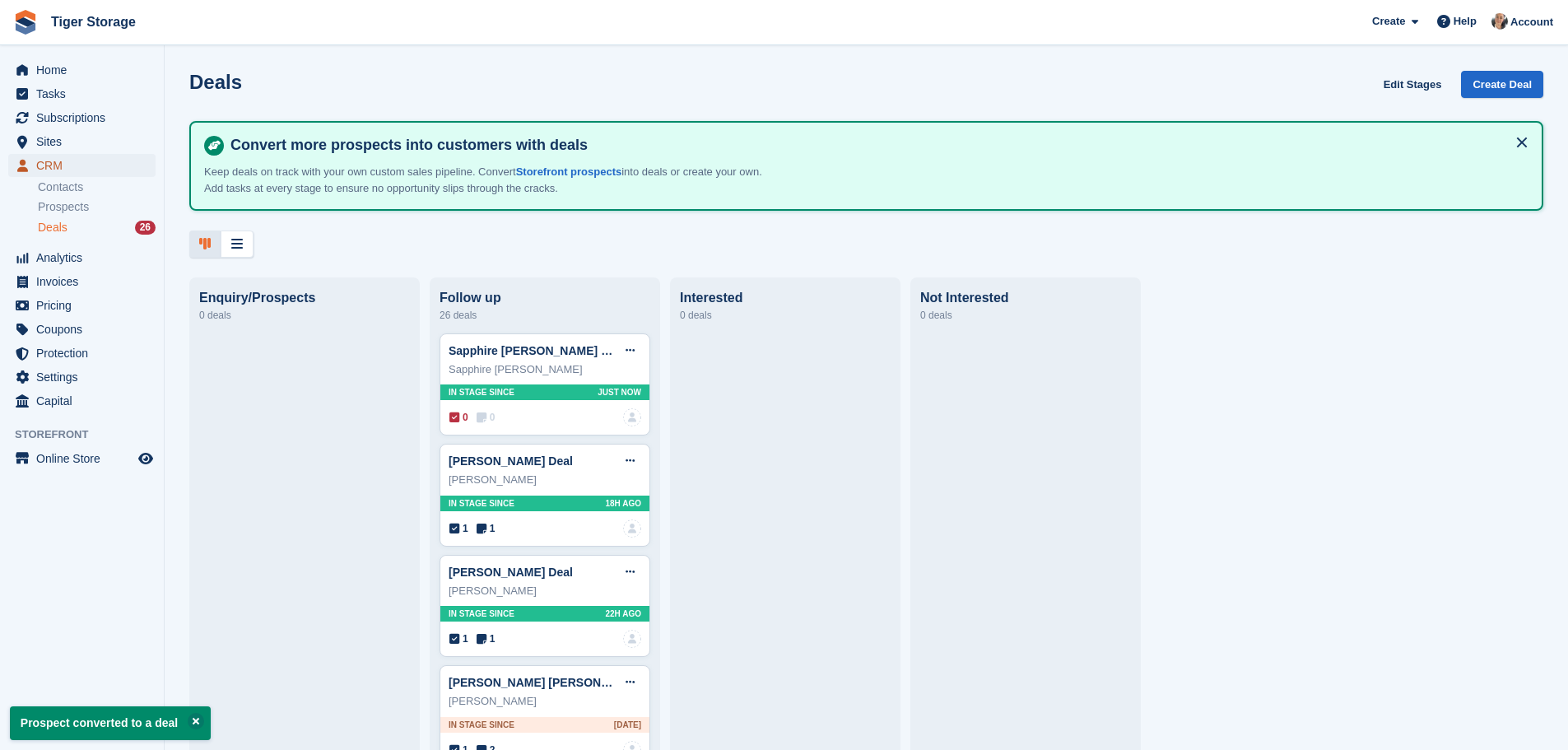
click at [69, 162] on span "CRM" at bounding box center [85, 165] width 99 height 23
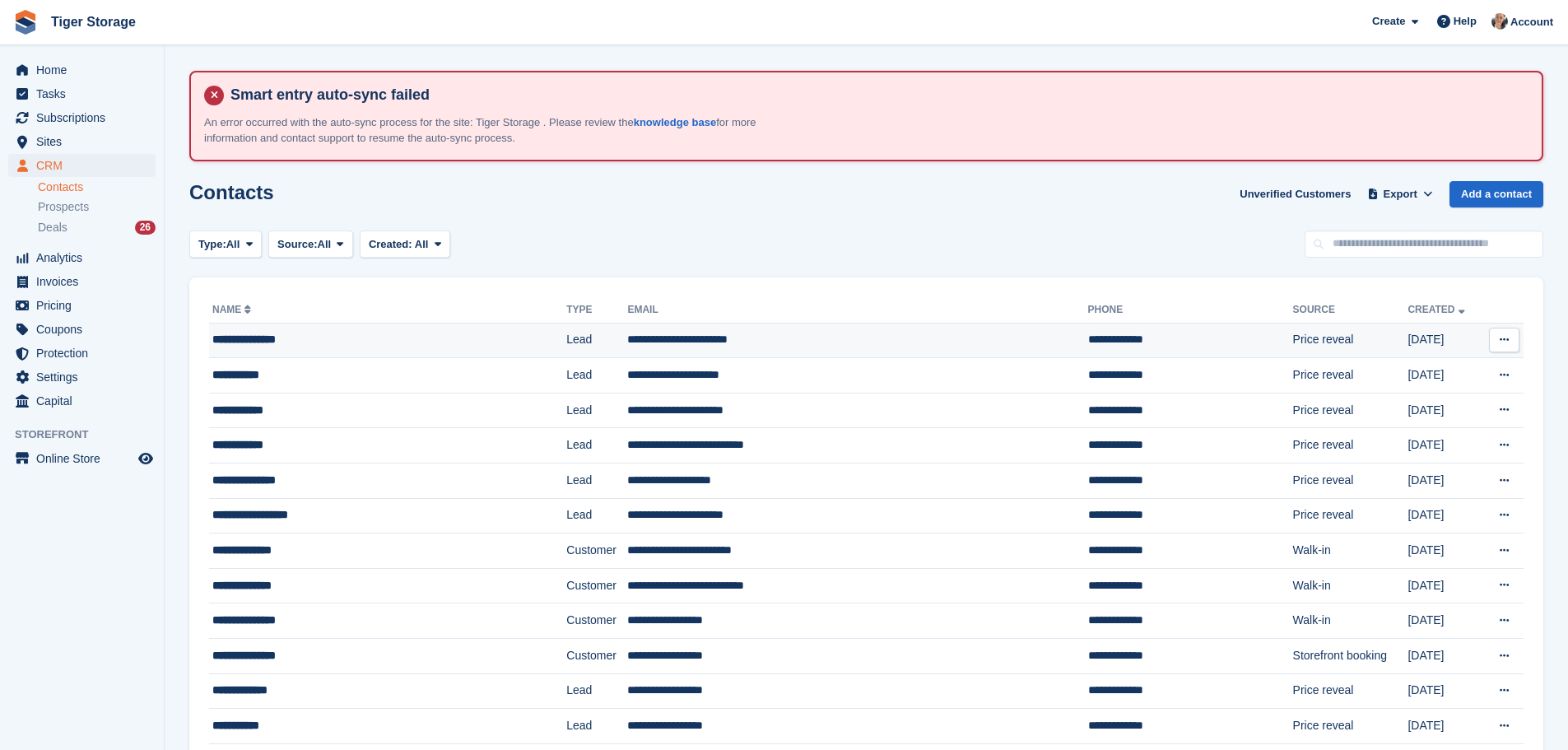
click at [323, 331] on div "**********" at bounding box center [357, 339] width 289 height 17
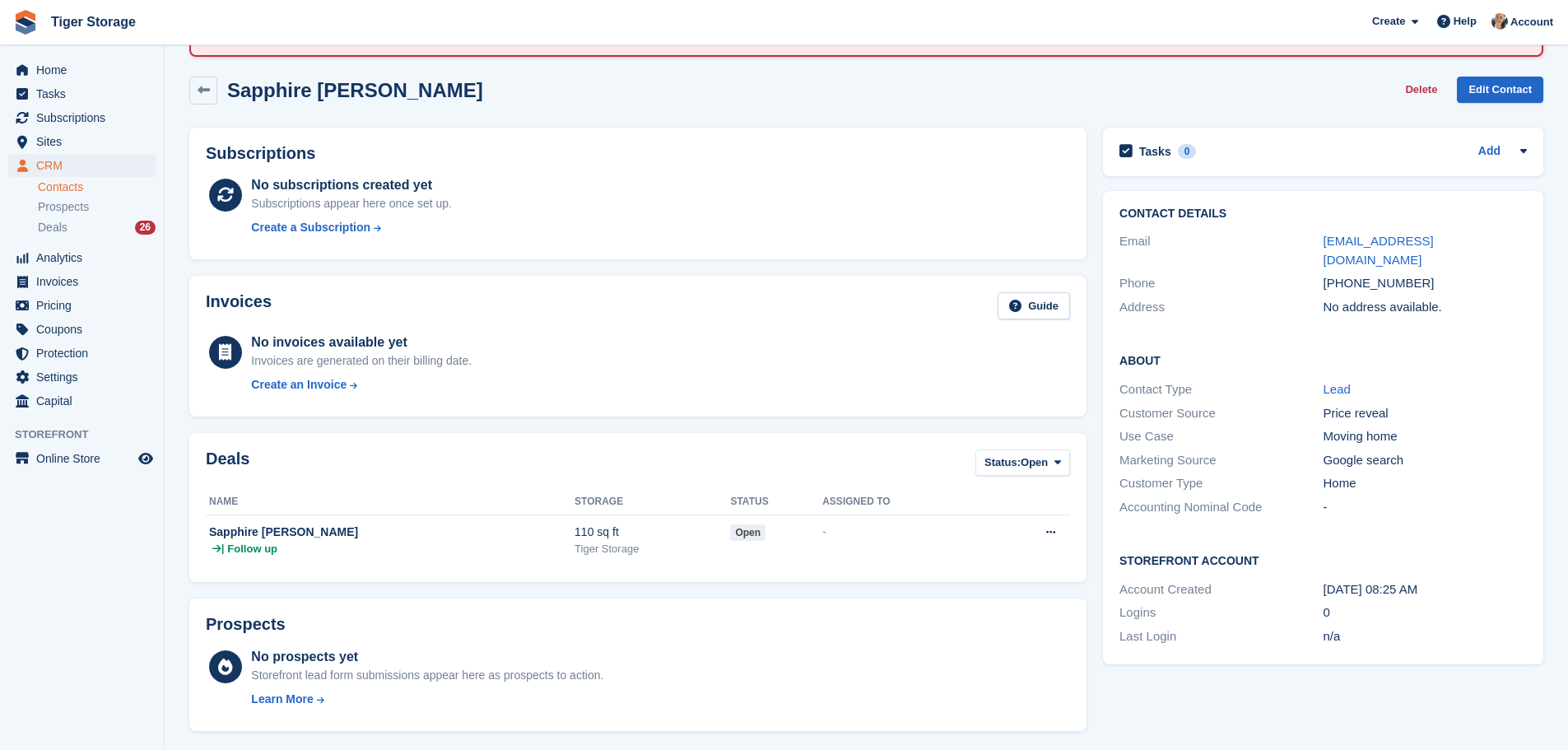
scroll to position [408, 0]
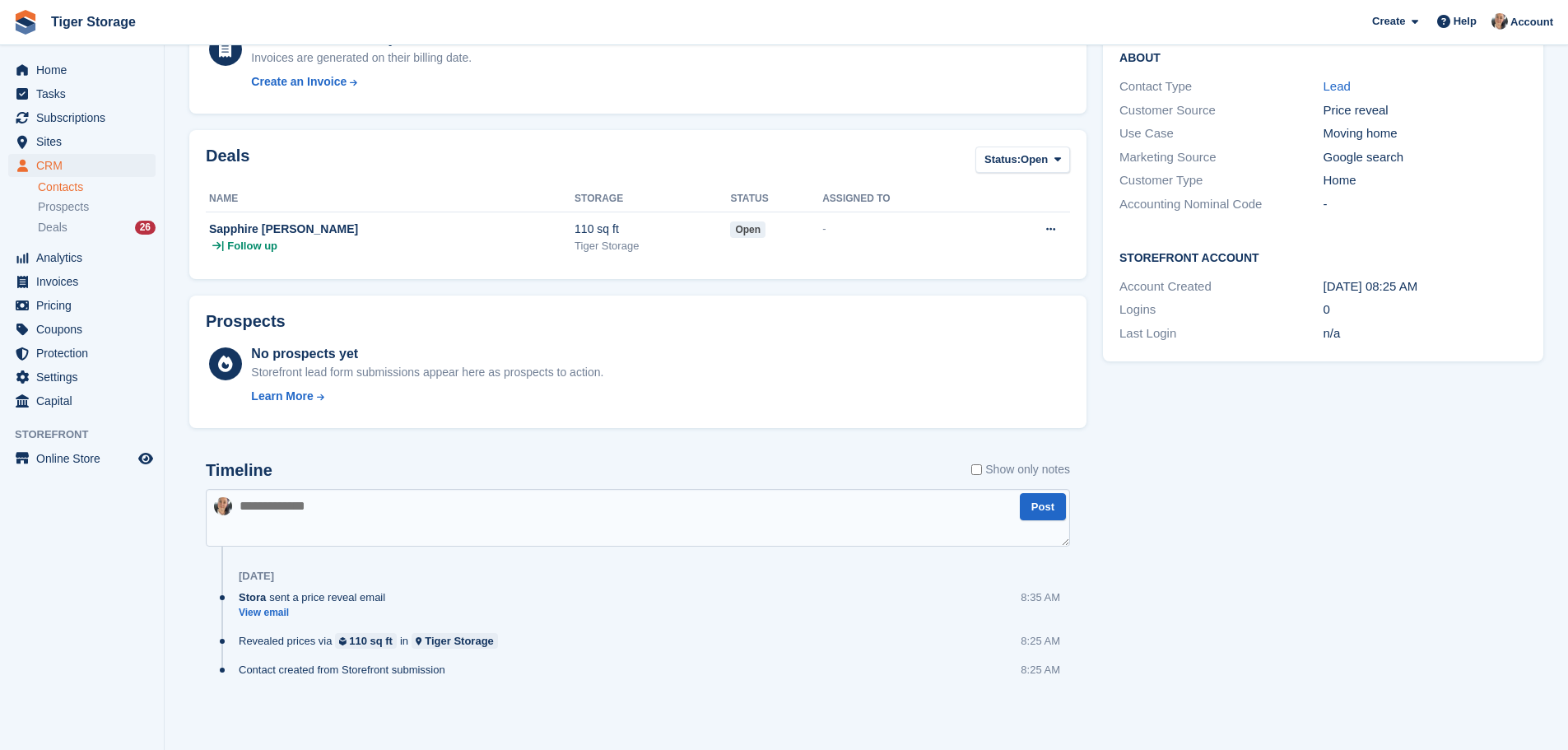
click at [389, 521] on textarea at bounding box center [637, 518] width 864 height 58
type textarea "*"
type textarea "**********"
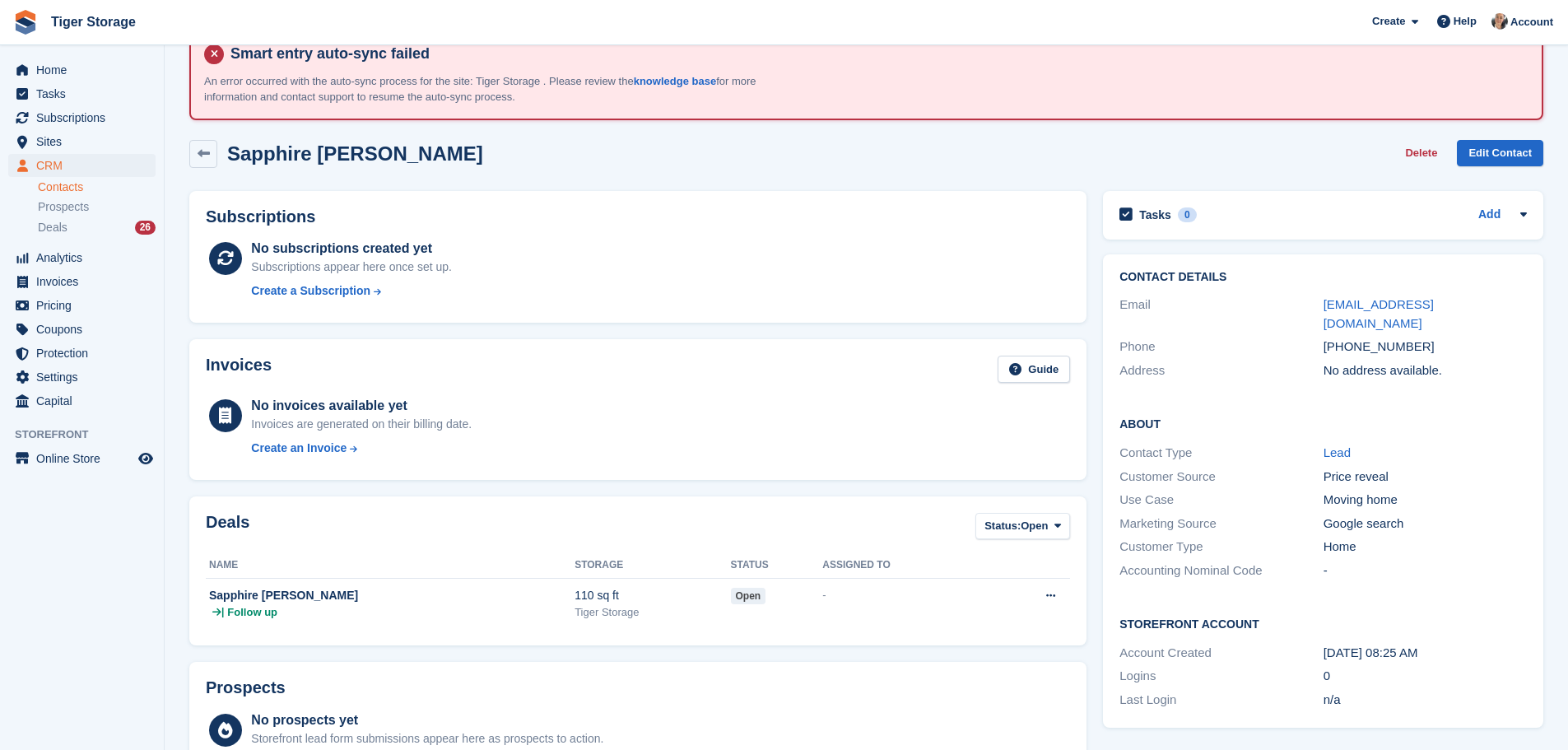
scroll to position [0, 0]
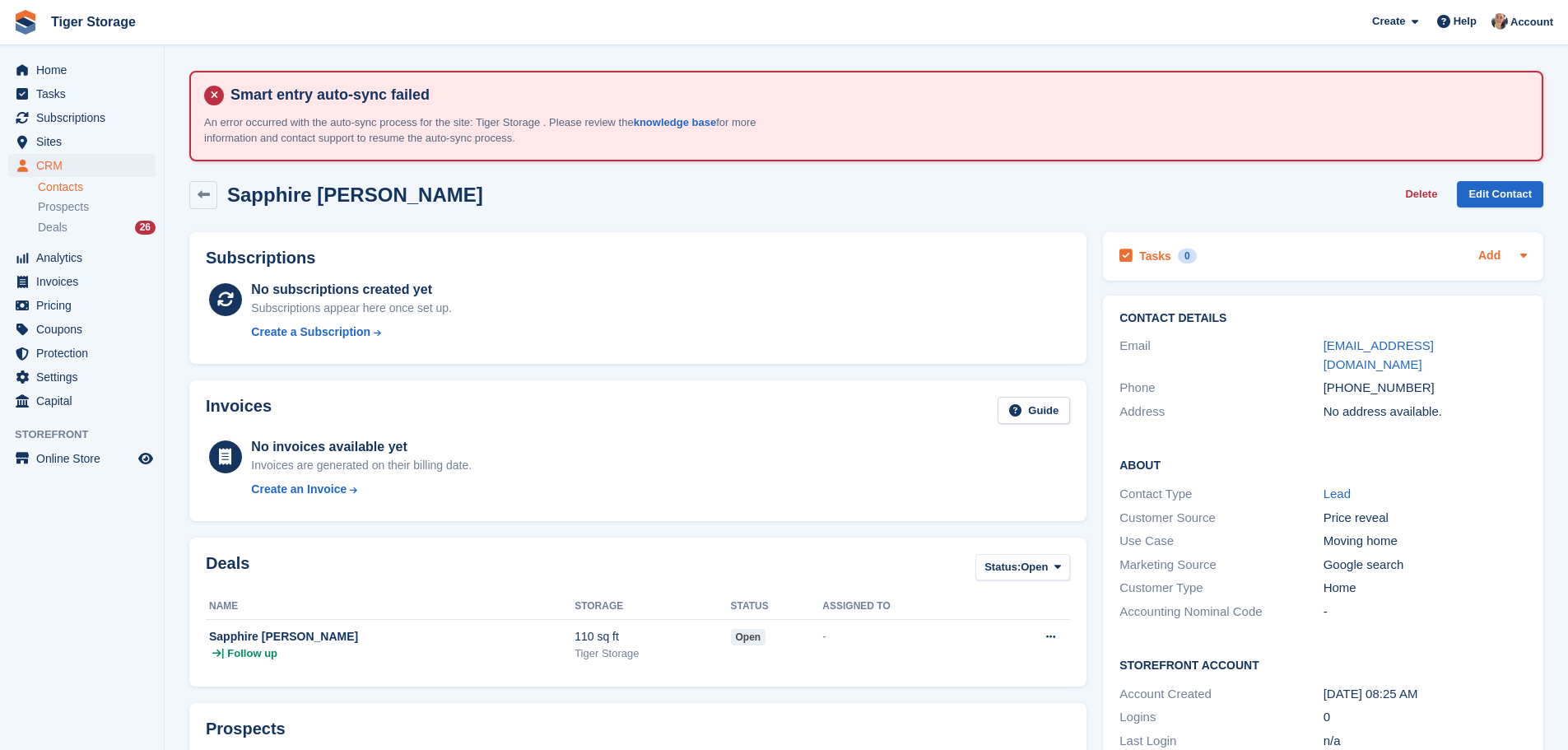
click at [1494, 248] on link "Add" at bounding box center [1489, 256] width 22 height 19
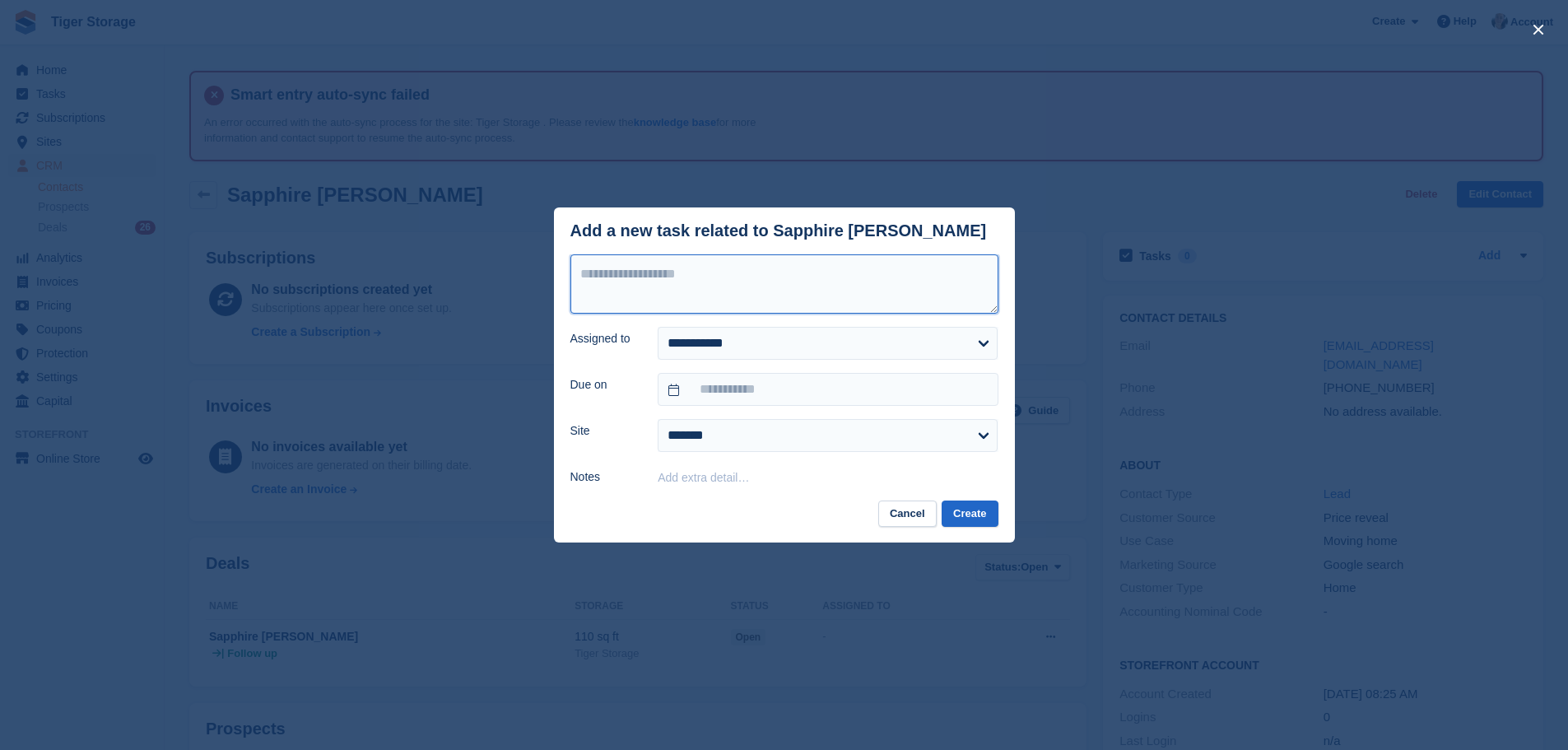
click at [795, 304] on textarea at bounding box center [784, 283] width 428 height 59
type textarea "**********"
click at [786, 390] on input "text" at bounding box center [827, 389] width 340 height 33
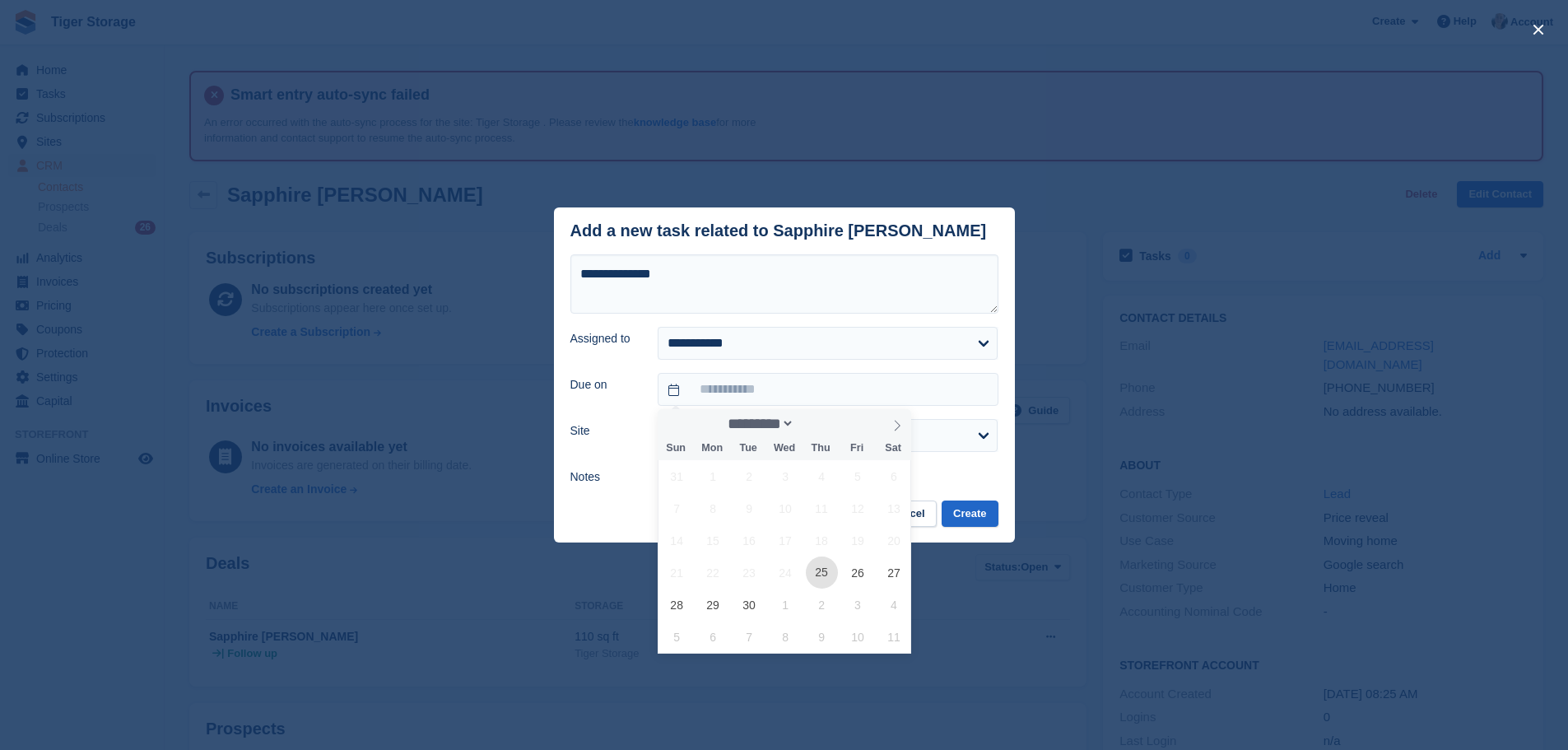
click at [824, 574] on span "25" at bounding box center [821, 572] width 32 height 32
type input "**********"
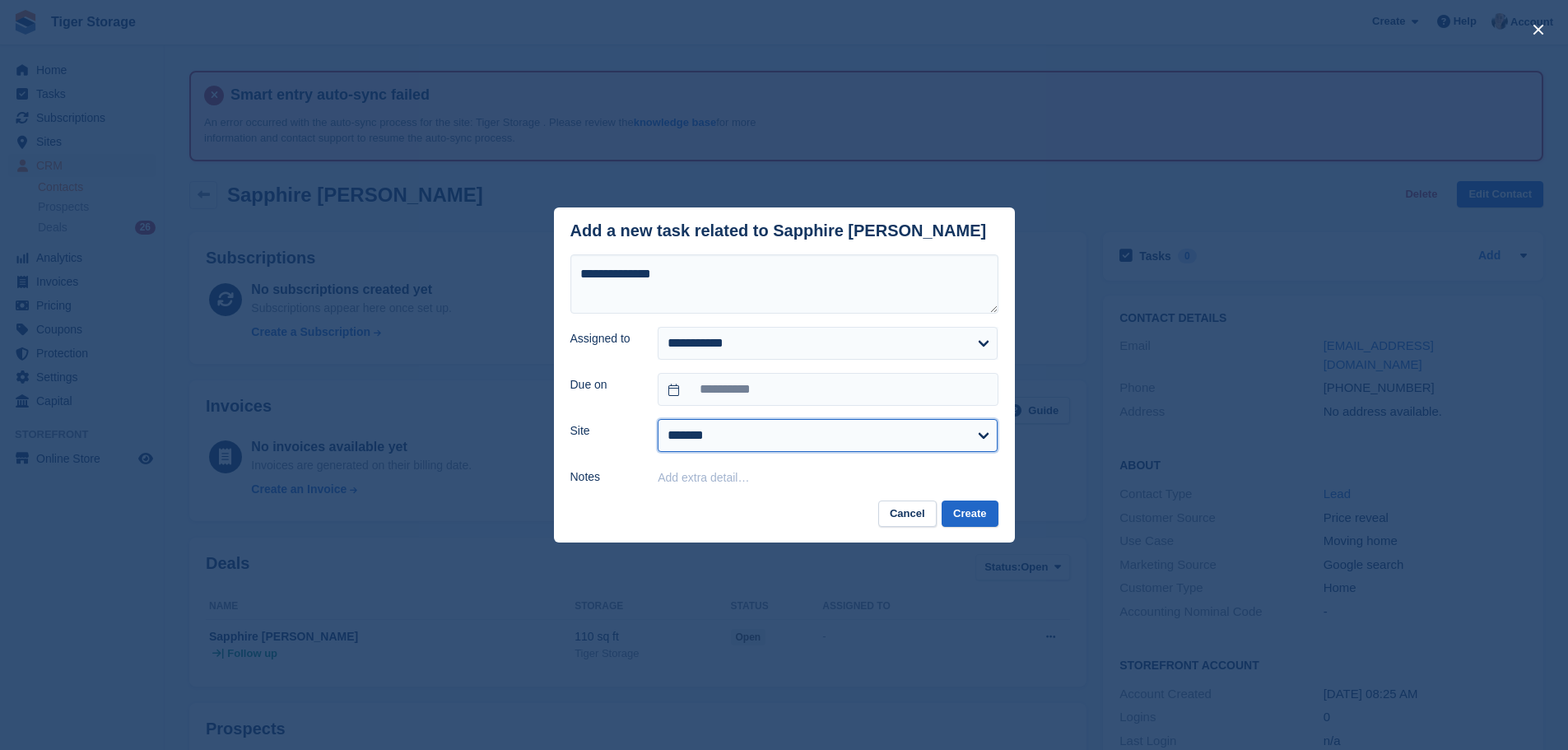
click at [759, 436] on select "**********" at bounding box center [827, 435] width 340 height 33
select select "****"
click at [658, 420] on select "**********" at bounding box center [827, 435] width 340 height 33
click at [961, 516] on button "Create" at bounding box center [969, 514] width 56 height 27
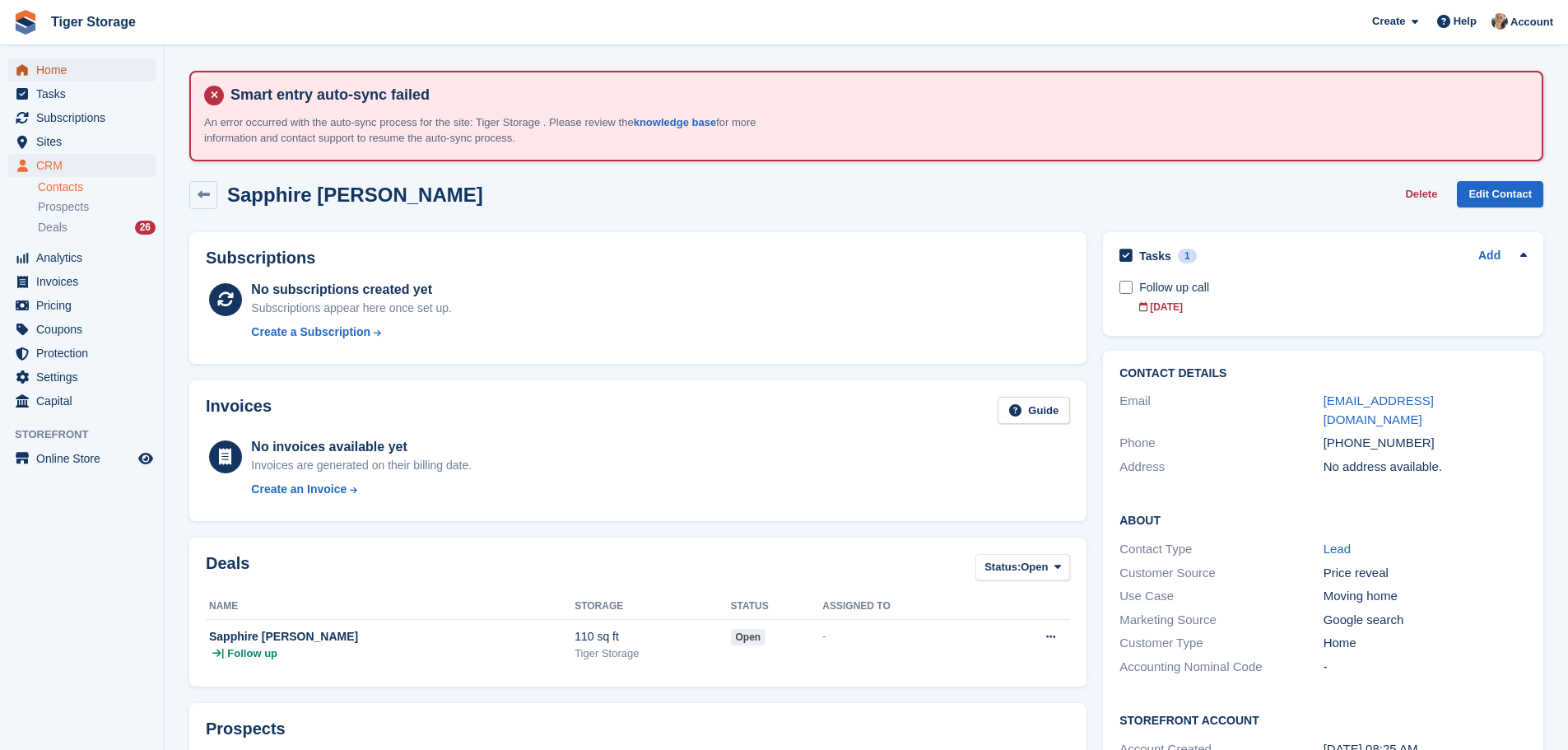
click at [55, 69] on span "Home" at bounding box center [85, 70] width 99 height 23
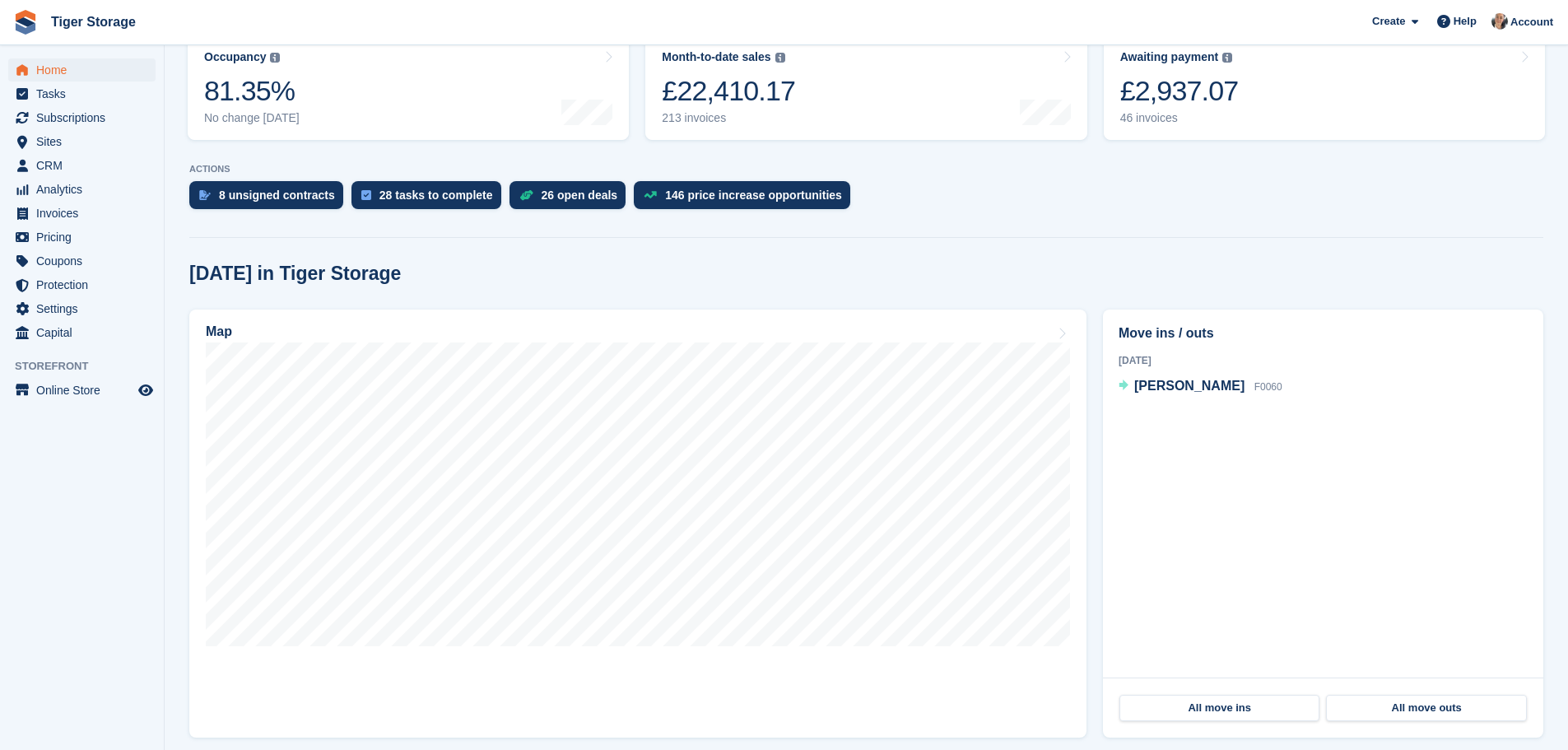
scroll to position [412, 0]
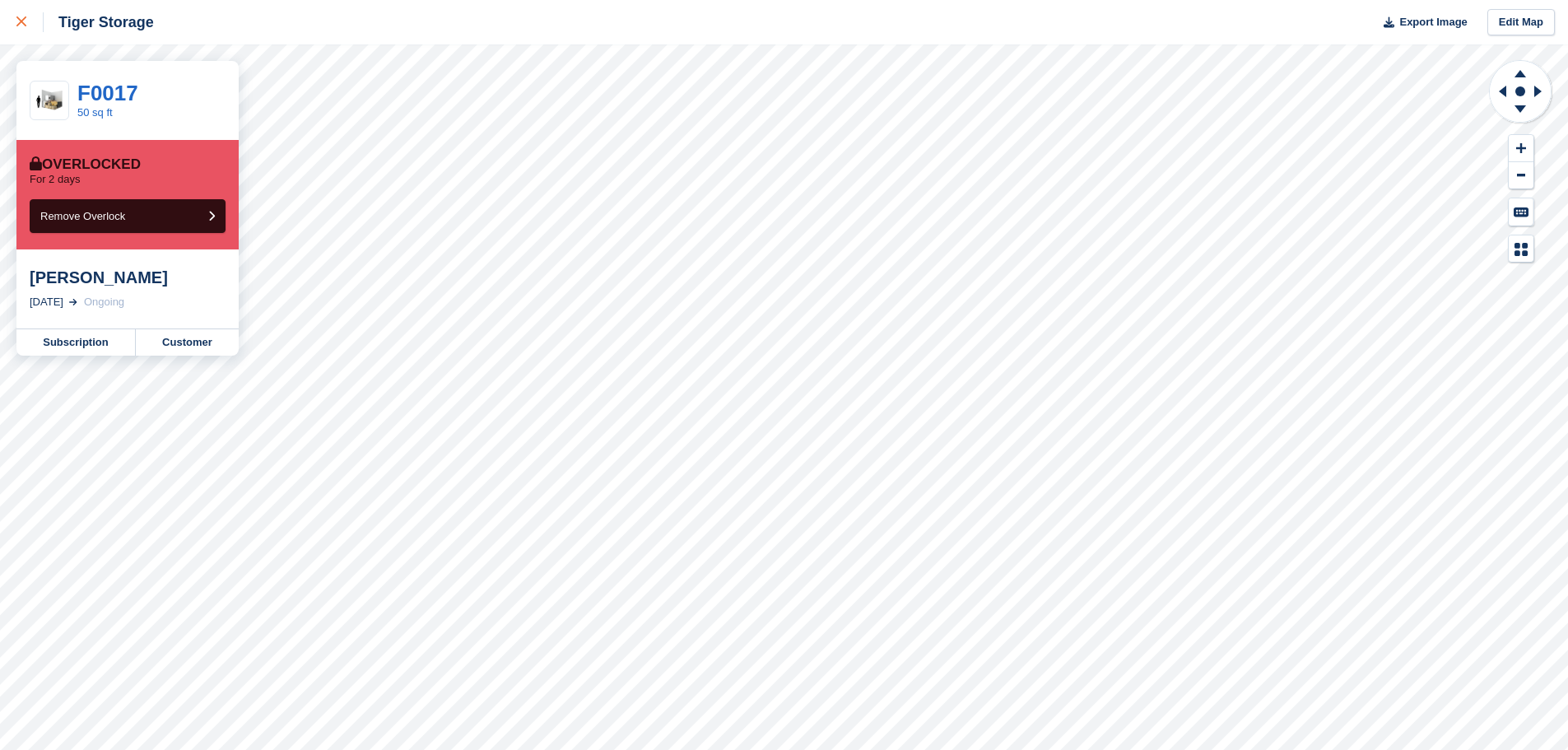
click at [30, 28] on div at bounding box center [30, 22] width 27 height 20
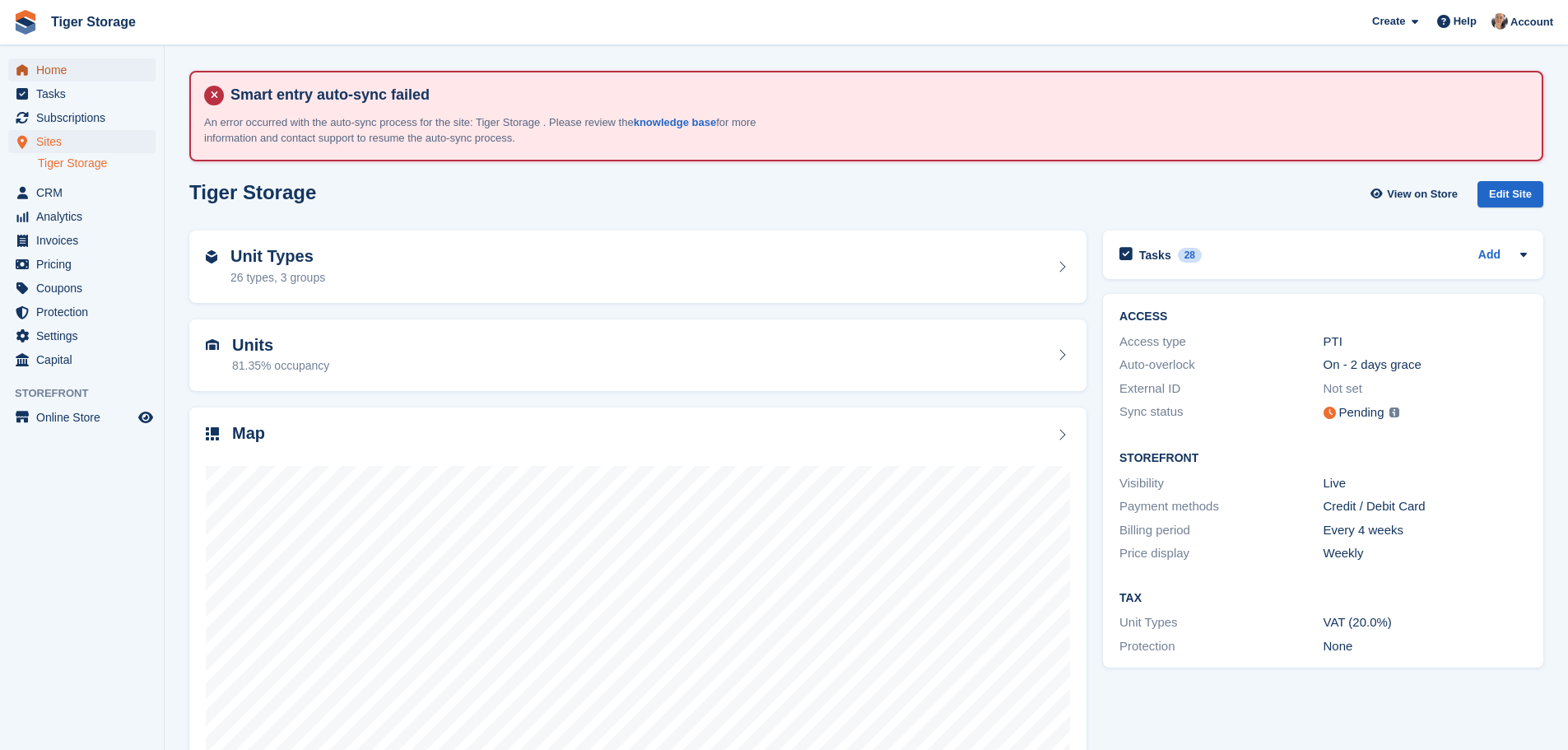
click at [48, 77] on span "Home" at bounding box center [85, 70] width 99 height 23
